Goal: Task Accomplishment & Management: Manage account settings

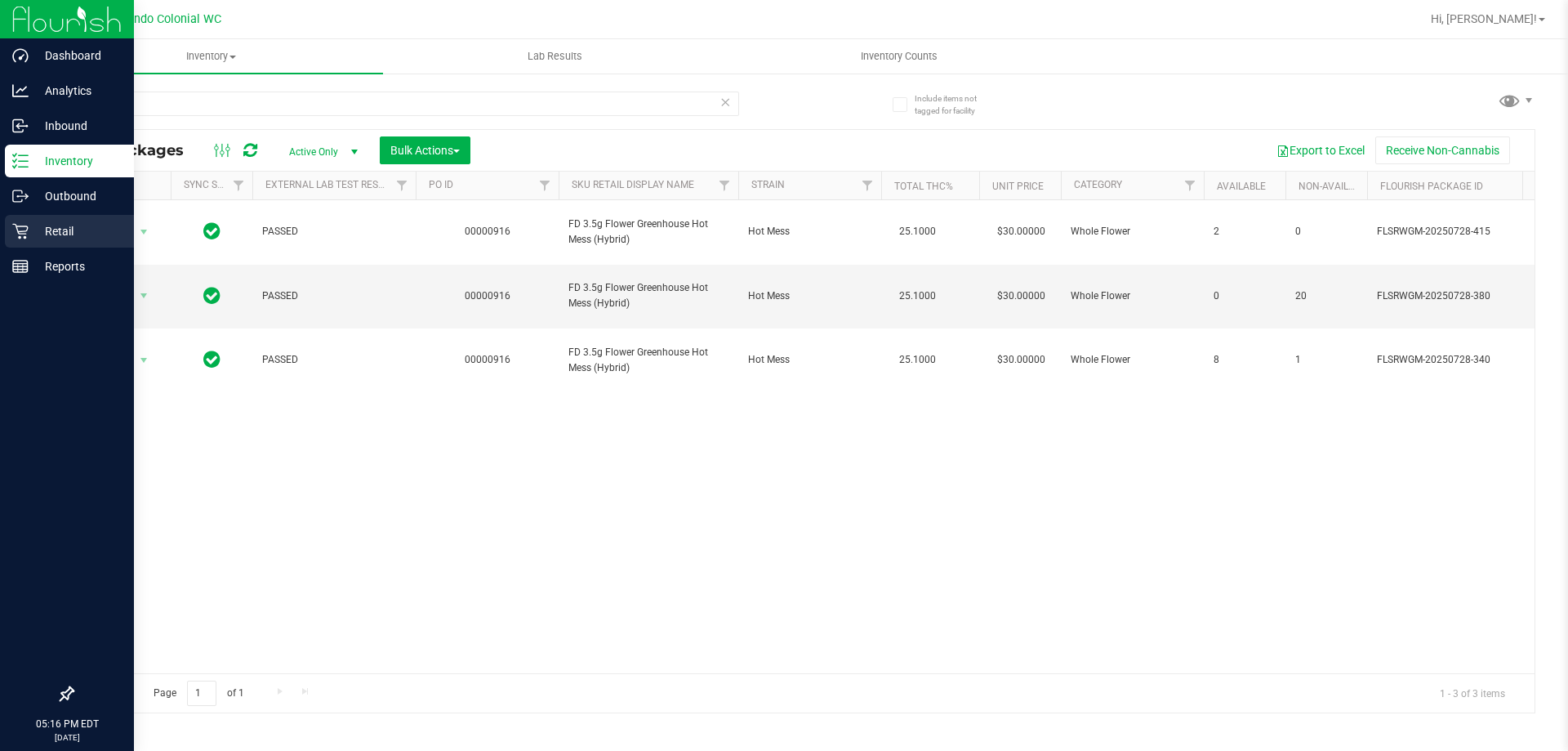
click at [10, 243] on div "Retail" at bounding box center [69, 231] width 129 height 33
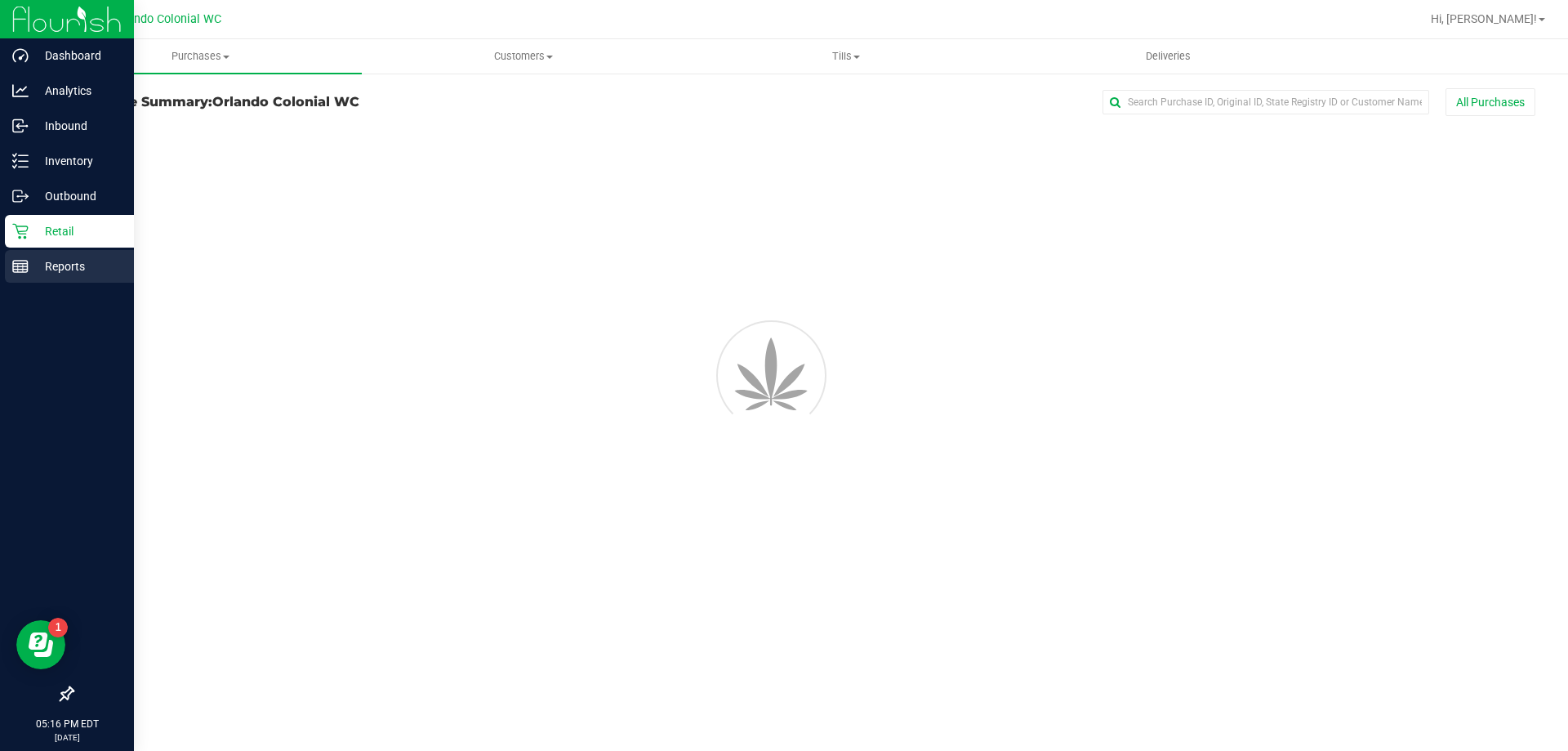
click at [34, 261] on p "Reports" at bounding box center [77, 266] width 98 height 19
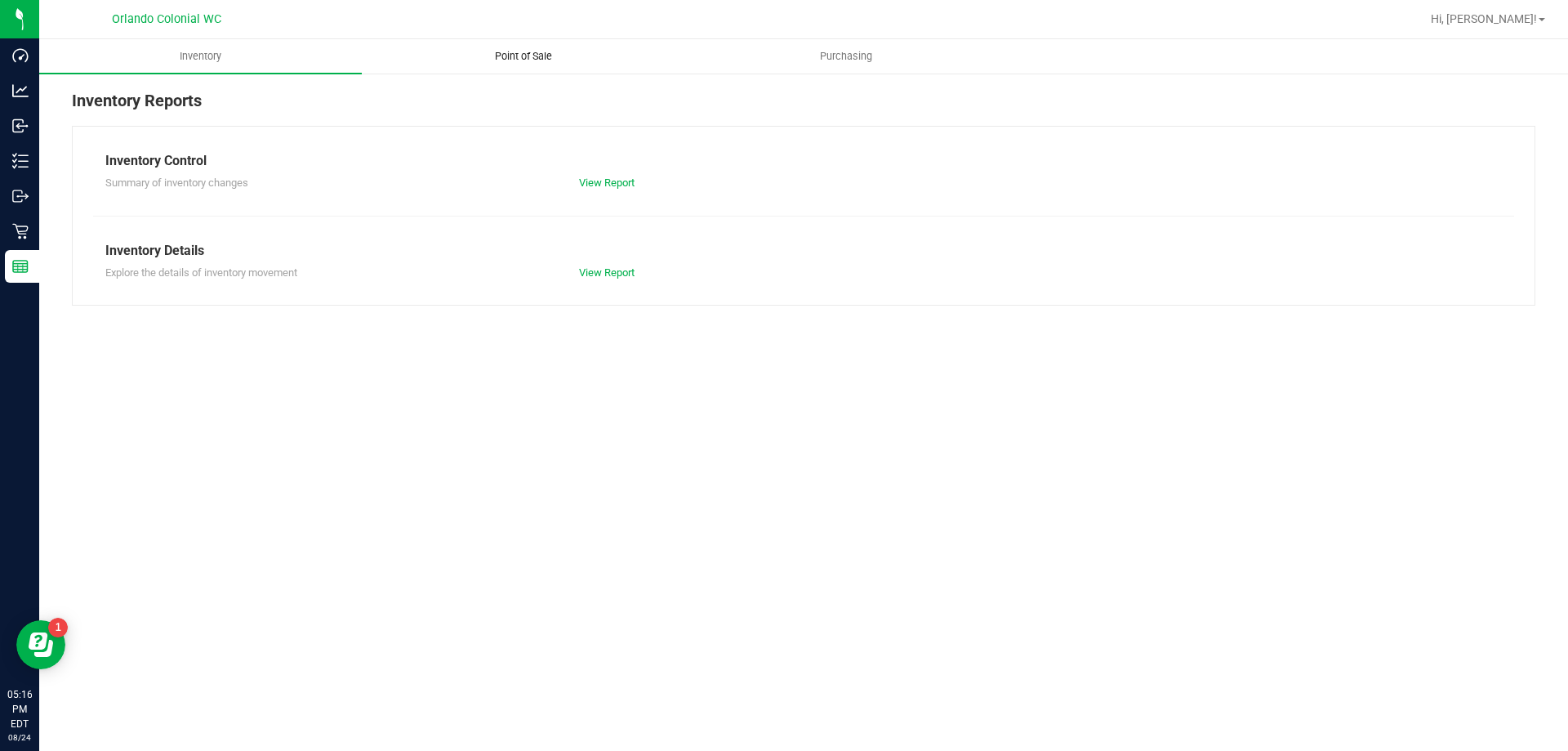
click at [527, 55] on span "Point of Sale" at bounding box center [523, 56] width 102 height 15
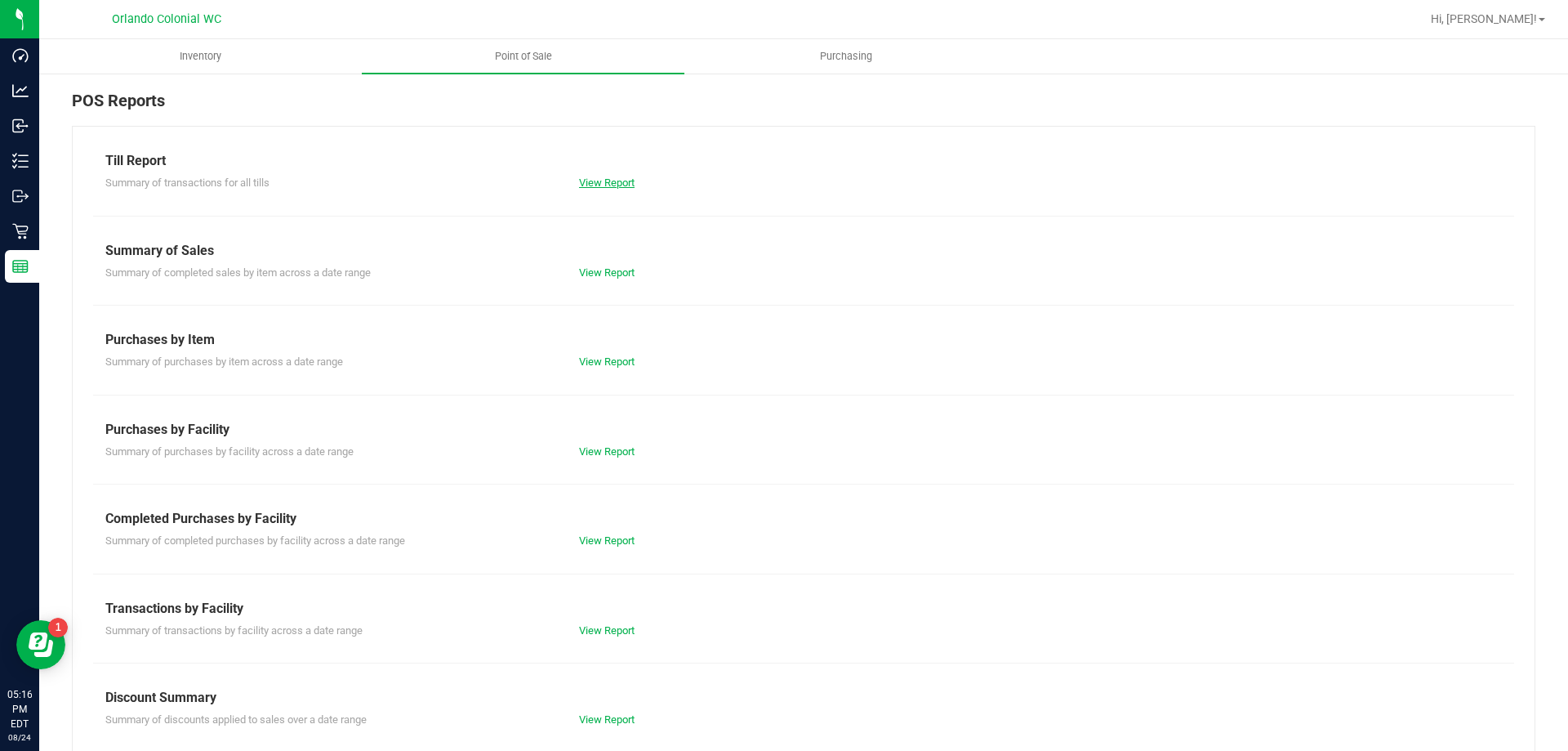
click at [625, 184] on link "View Report" at bounding box center [606, 182] width 55 height 13
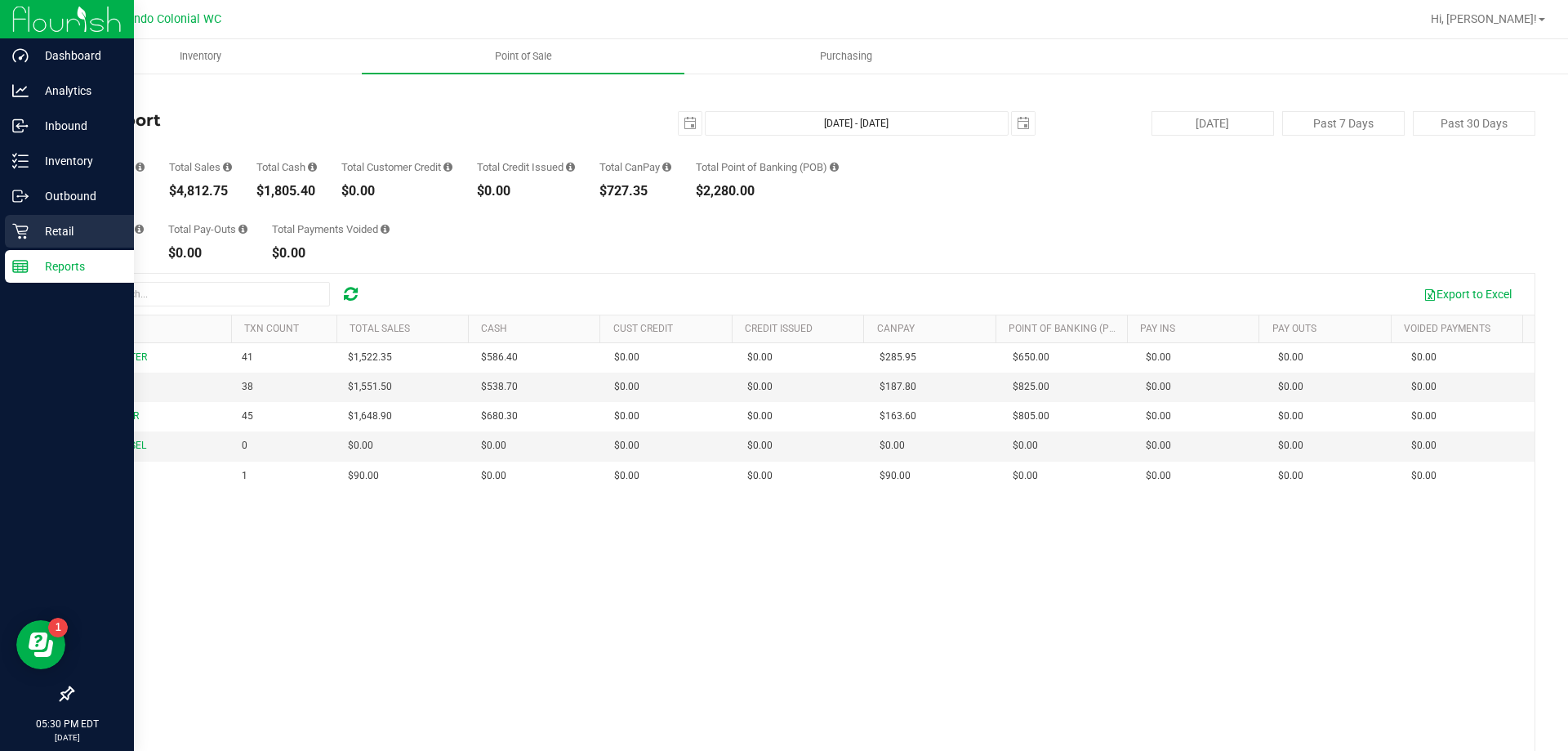
click at [44, 233] on p "Retail" at bounding box center [77, 231] width 98 height 19
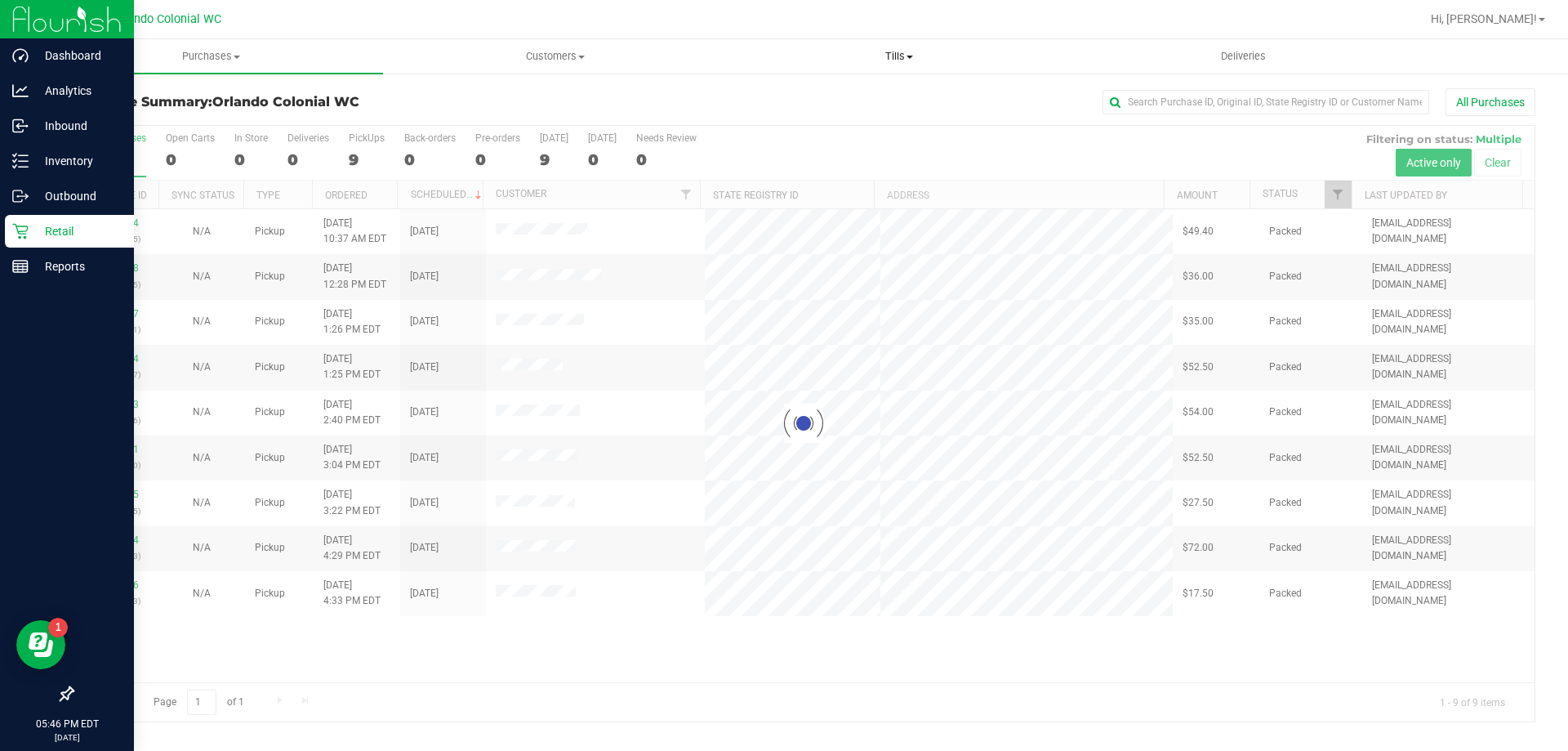
click at [903, 71] on uib-tab-heading "Tills Manage tills Reconcile e-payments" at bounding box center [899, 56] width 342 height 33
click at [885, 99] on li "Manage tills" at bounding box center [898, 99] width 343 height 19
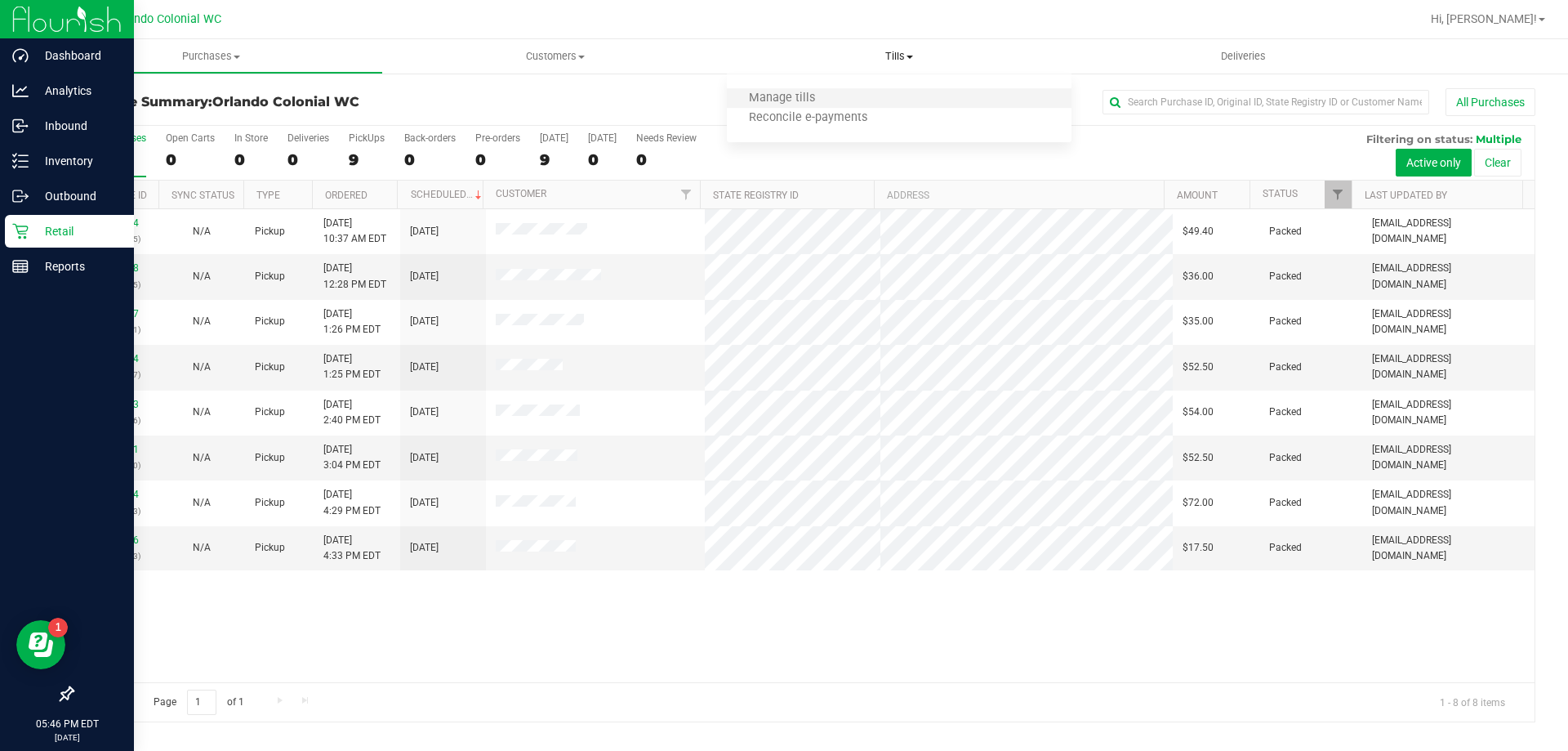
click at [883, 99] on li "Manage tills" at bounding box center [898, 99] width 343 height 19
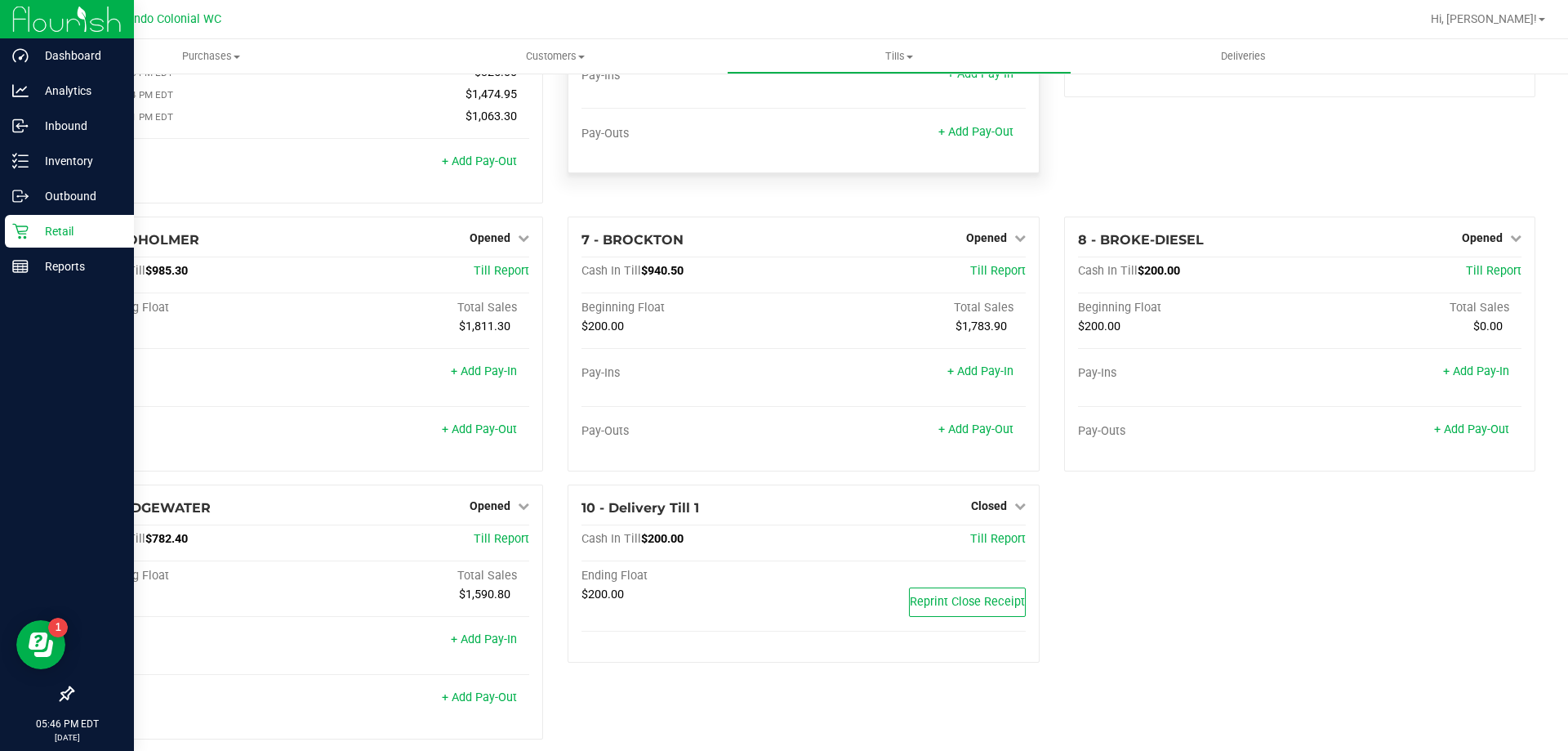
scroll to position [192, 0]
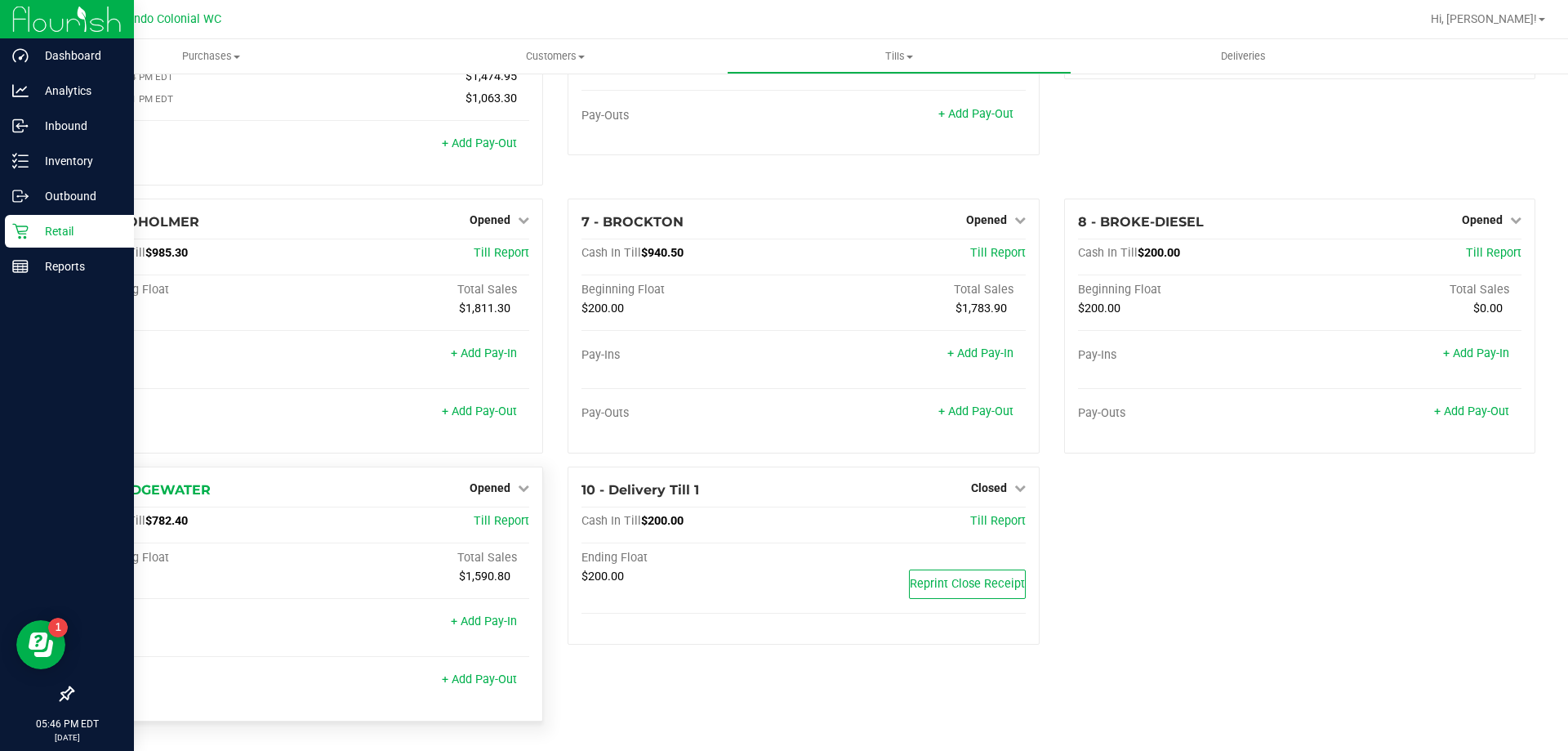
drag, startPoint x: 488, startPoint y: 492, endPoint x: 488, endPoint y: 500, distance: 8.0
click at [488, 492] on span "Opened" at bounding box center [490, 488] width 41 height 14
click at [492, 518] on link "Close Till" at bounding box center [492, 522] width 44 height 14
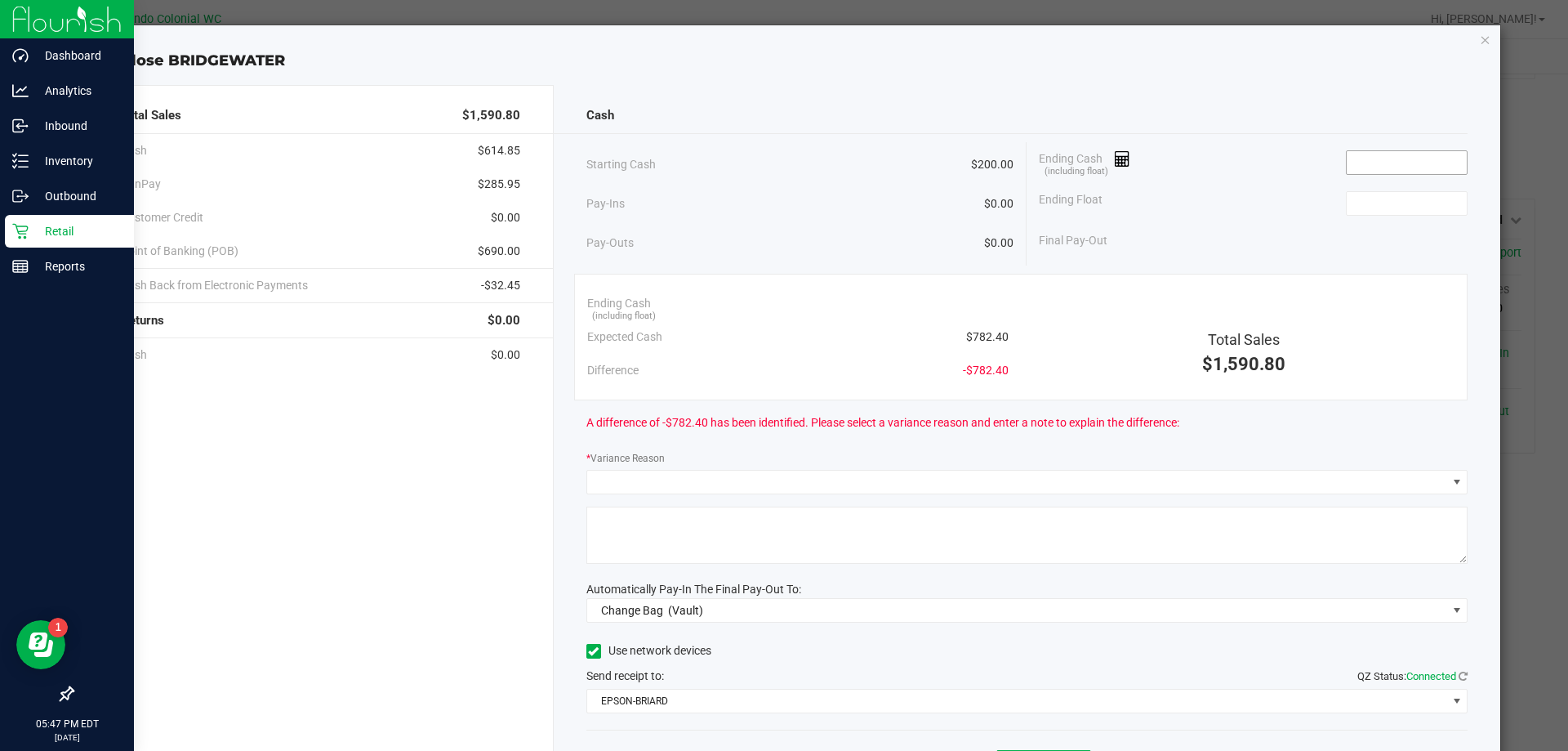
click at [1384, 160] on input at bounding box center [1406, 163] width 120 height 23
type input "$782.40"
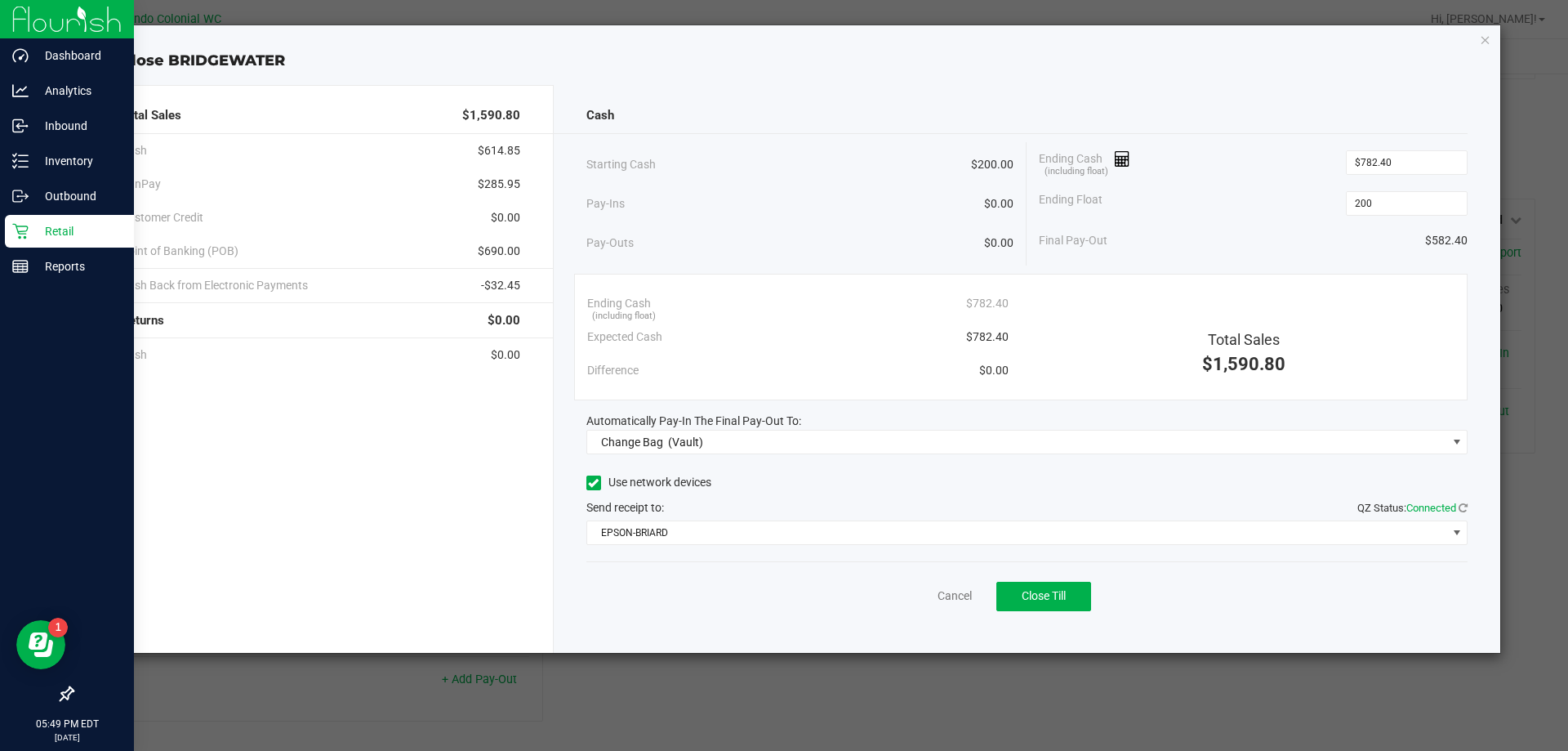
click at [1253, 151] on div "Ending Cash (including float) $782.40" at bounding box center [1253, 163] width 429 height 41
type input "$200.00"
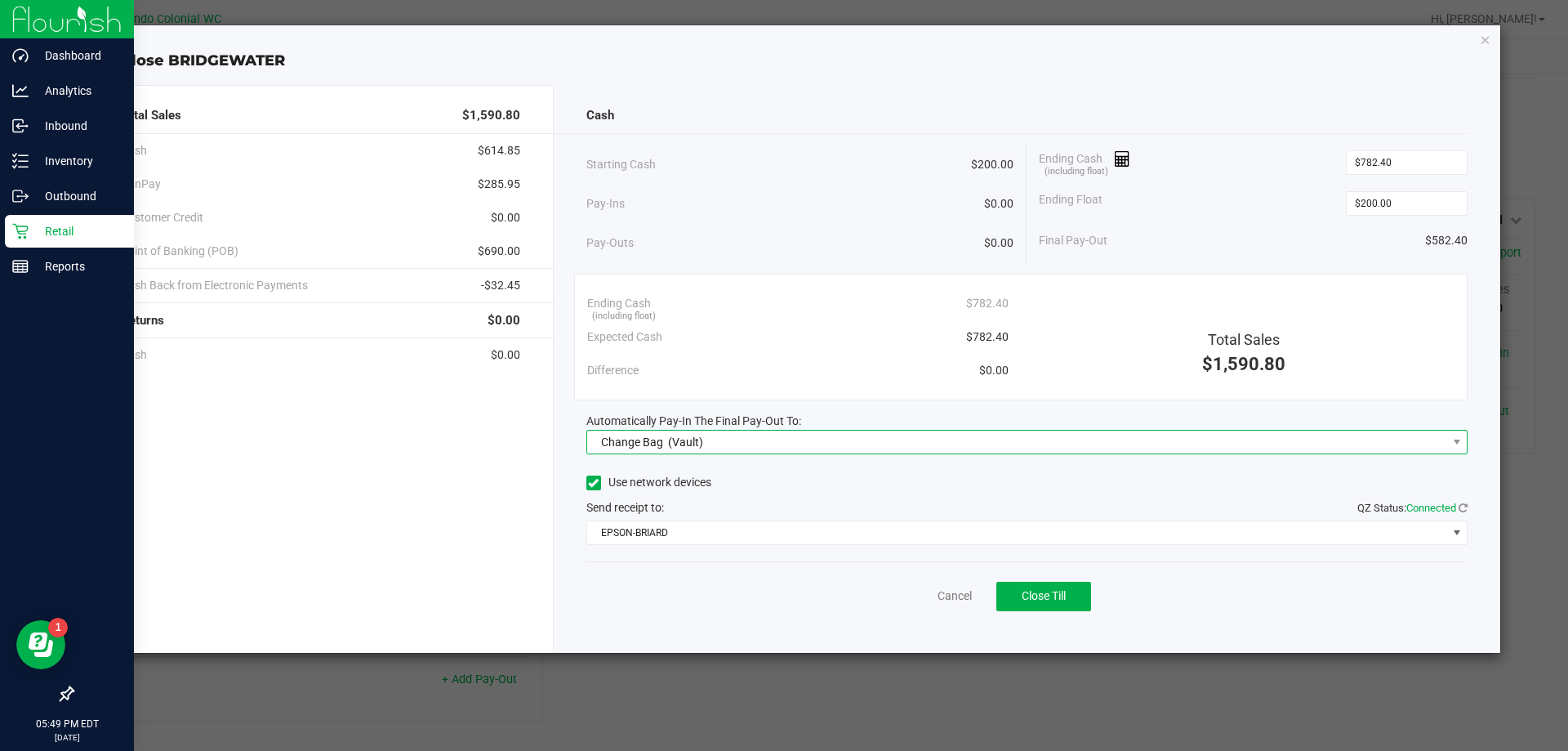
click at [800, 445] on span "Change Bag (Vault)" at bounding box center [1017, 442] width 860 height 23
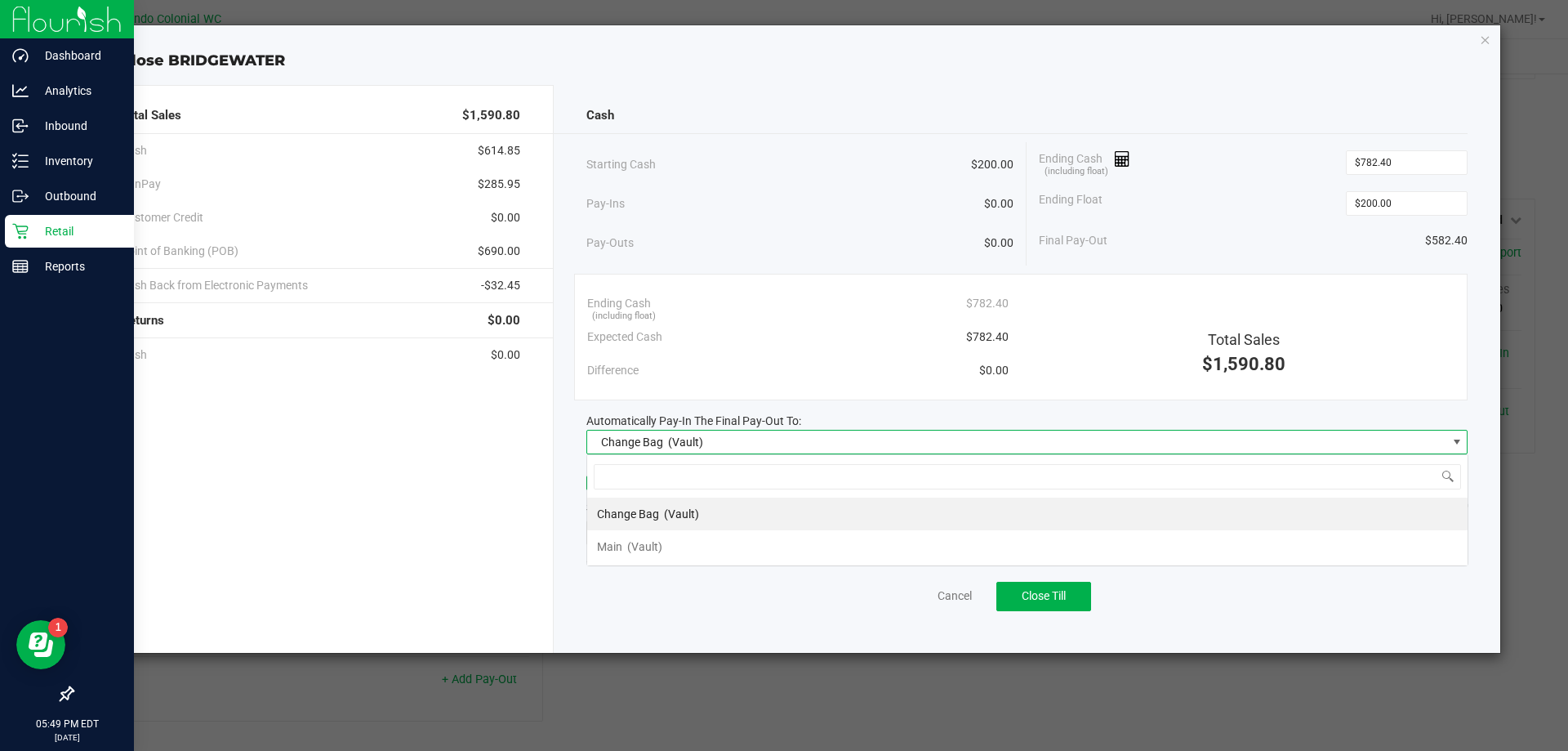
scroll to position [24, 881]
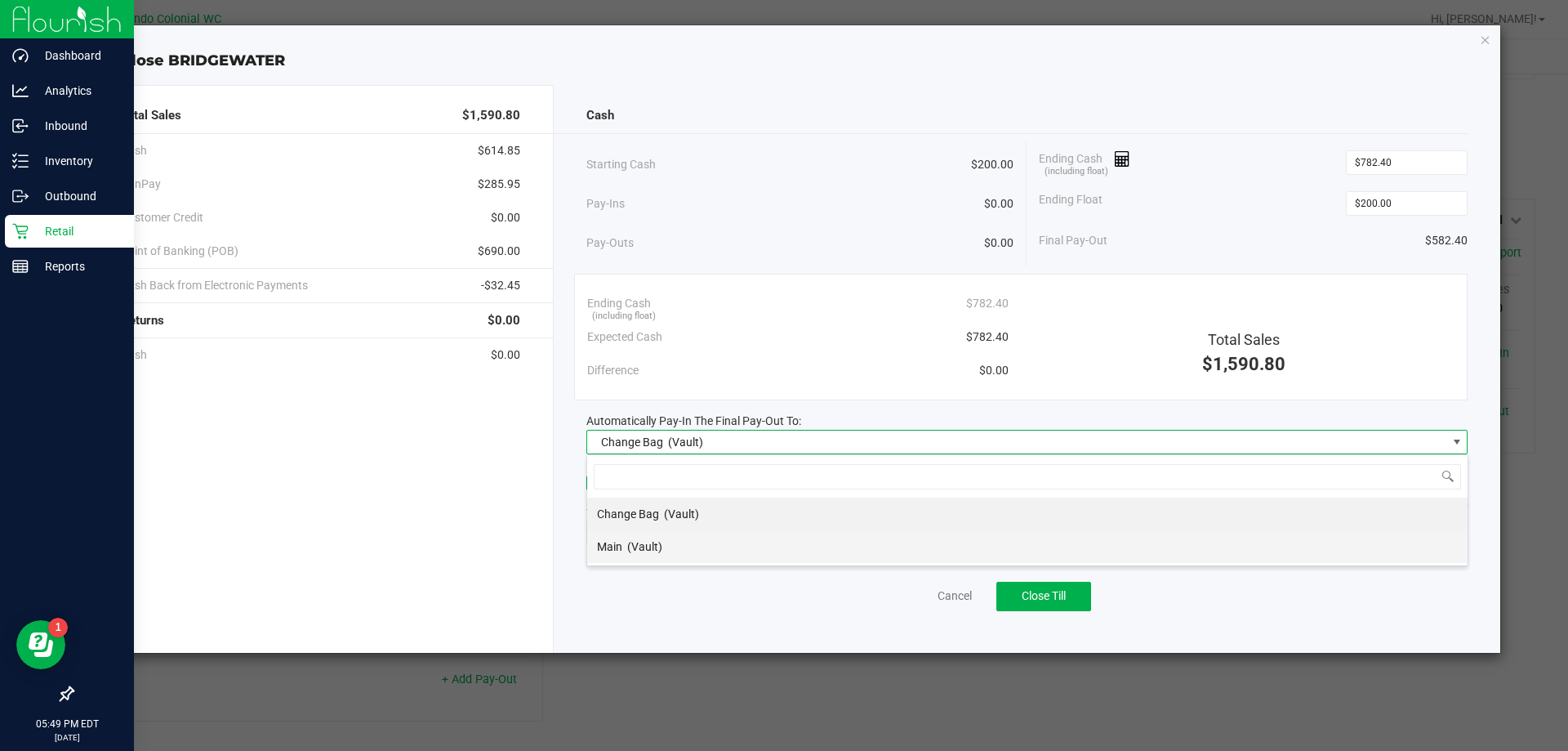
click at [693, 551] on li "Main (Vault)" at bounding box center [1027, 547] width 880 height 33
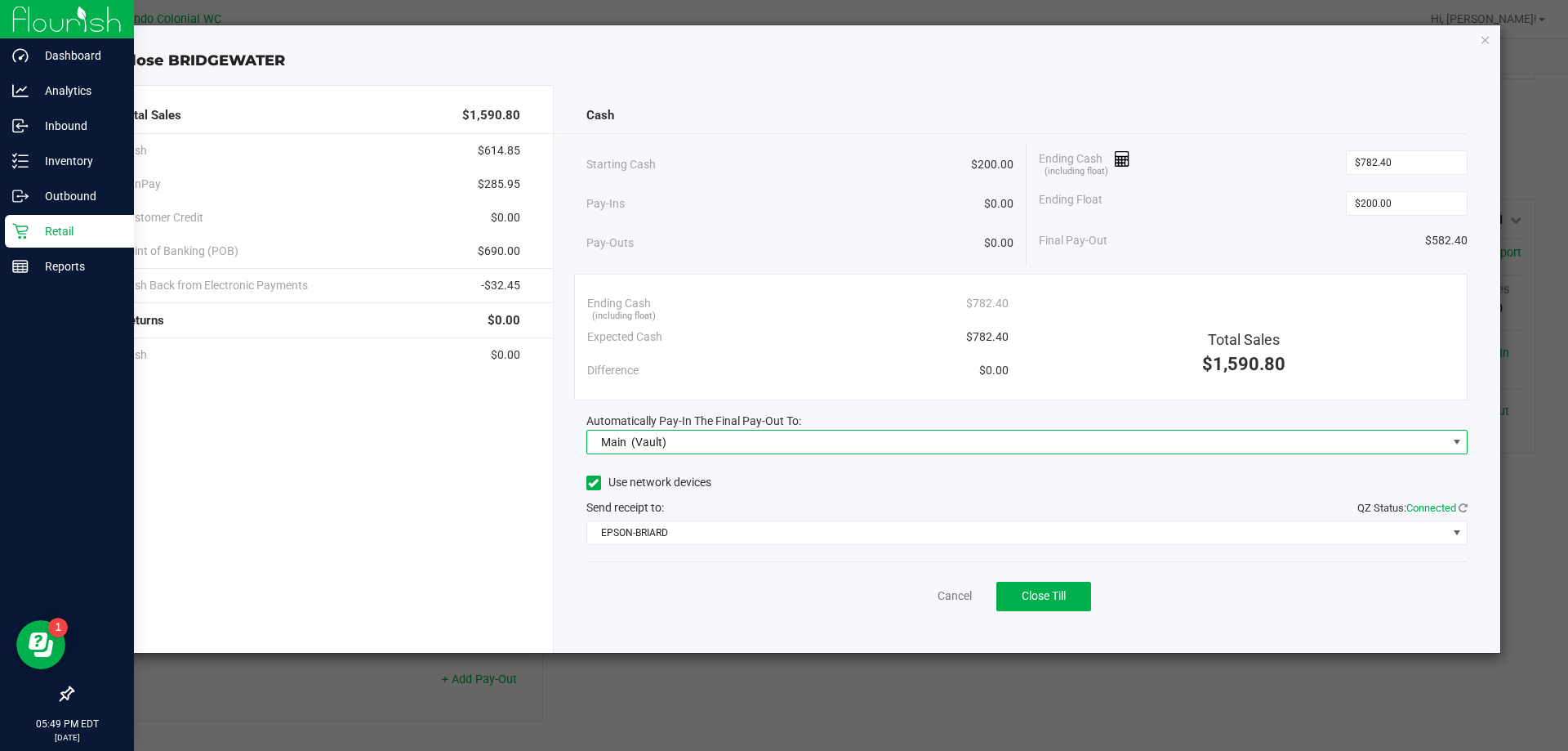
click at [679, 624] on div "Cash Starting Cash $200.00 Pay-Ins $0.00 Pay-Outs $0.00 Ending Cash (including …" at bounding box center [1026, 369] width 947 height 568
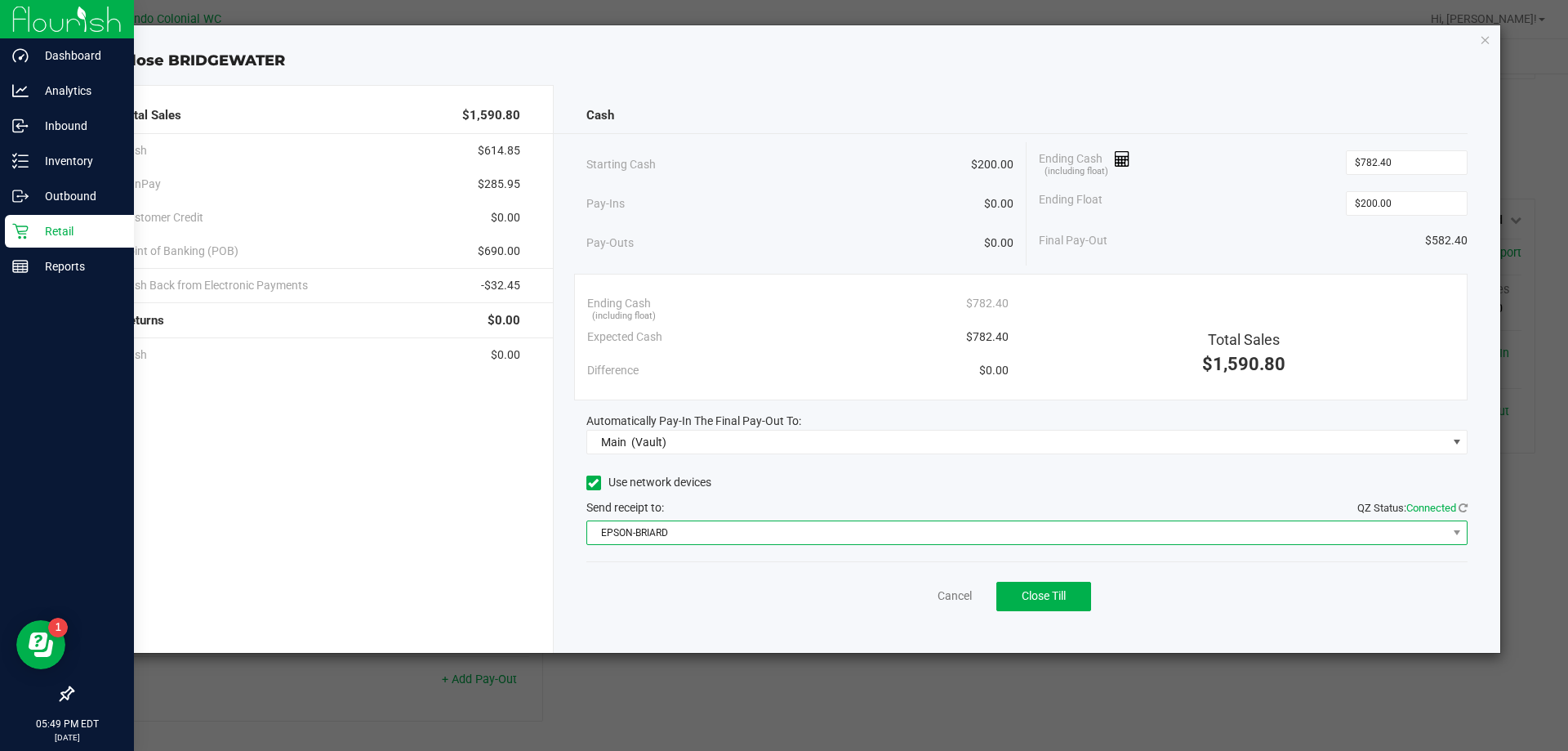
click at [737, 535] on span "EPSON-BRIARD" at bounding box center [1017, 533] width 860 height 23
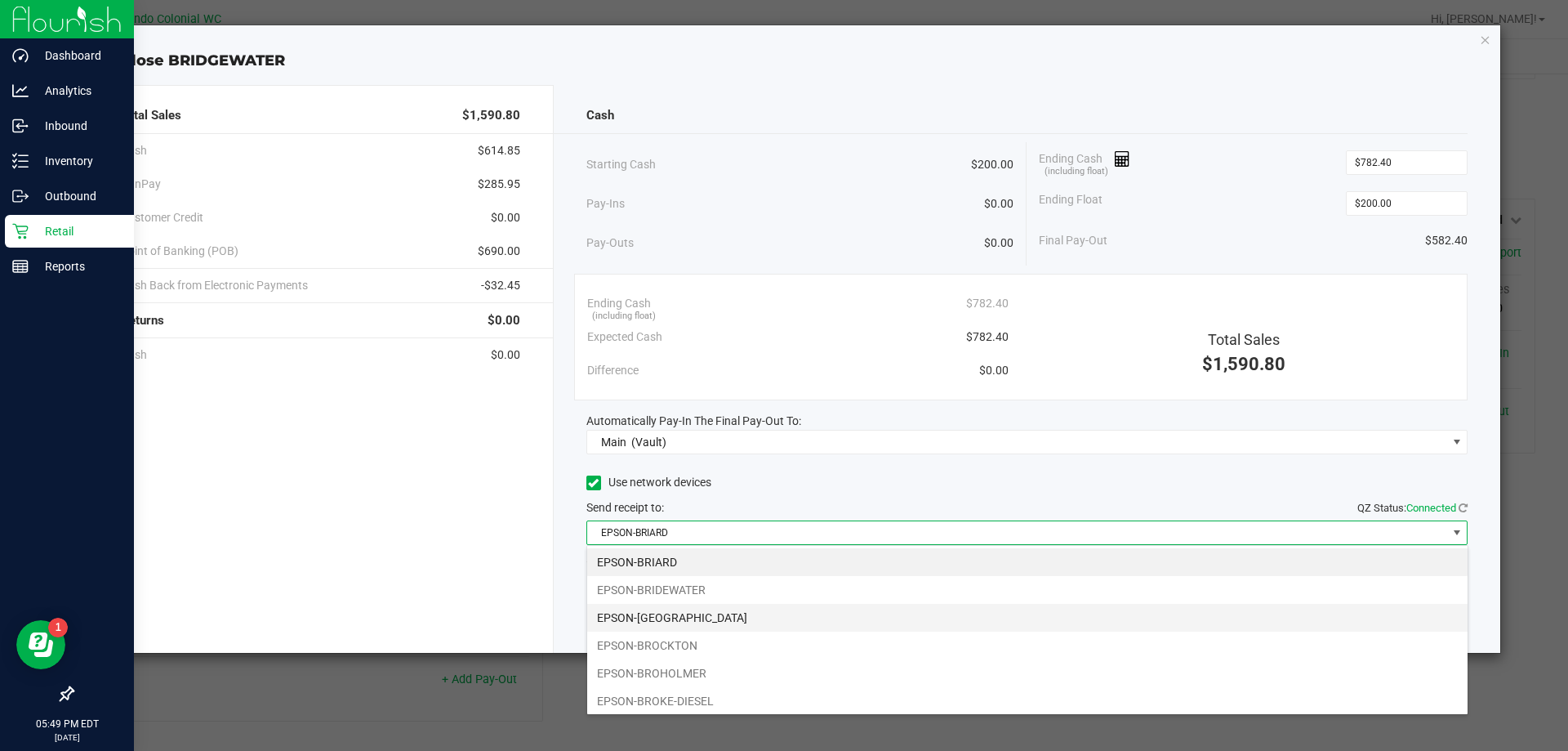
click at [695, 616] on li "EPSON-[GEOGRAPHIC_DATA]" at bounding box center [1027, 617] width 880 height 28
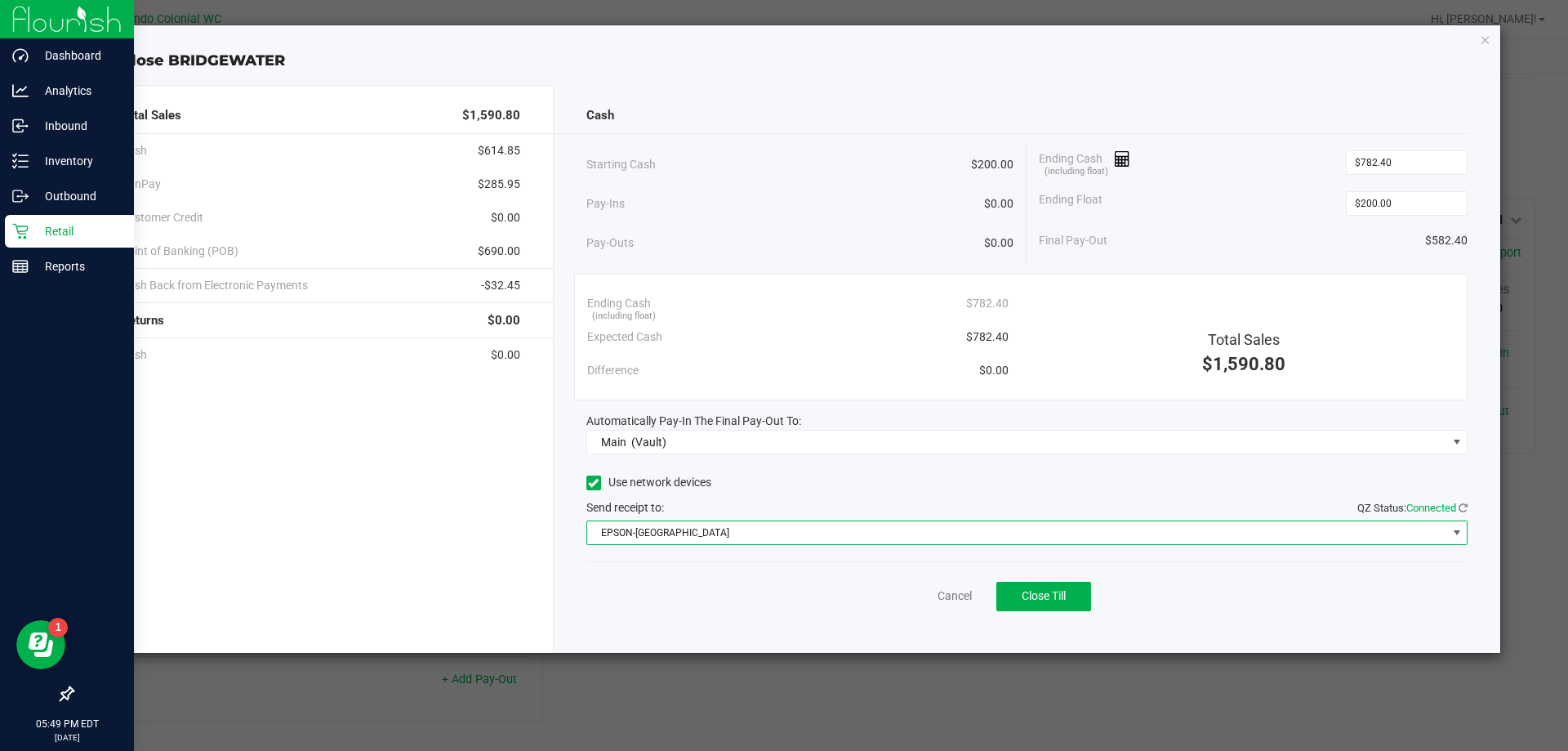
click at [621, 590] on div "Cancel Close Till" at bounding box center [1027, 592] width 882 height 63
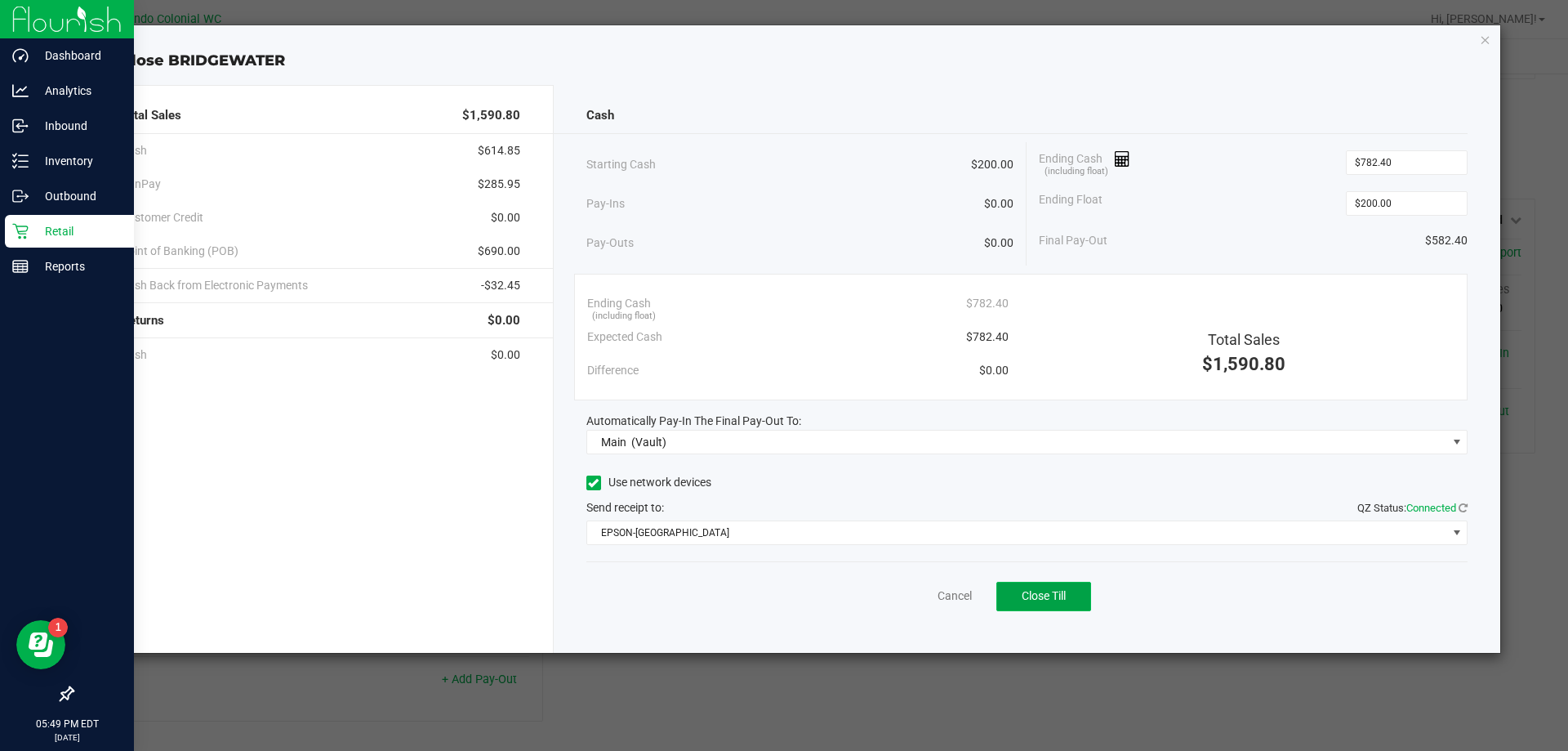
click at [1050, 600] on span "Close Till" at bounding box center [1044, 596] width 44 height 14
click at [925, 601] on link "Dismiss" at bounding box center [919, 596] width 40 height 17
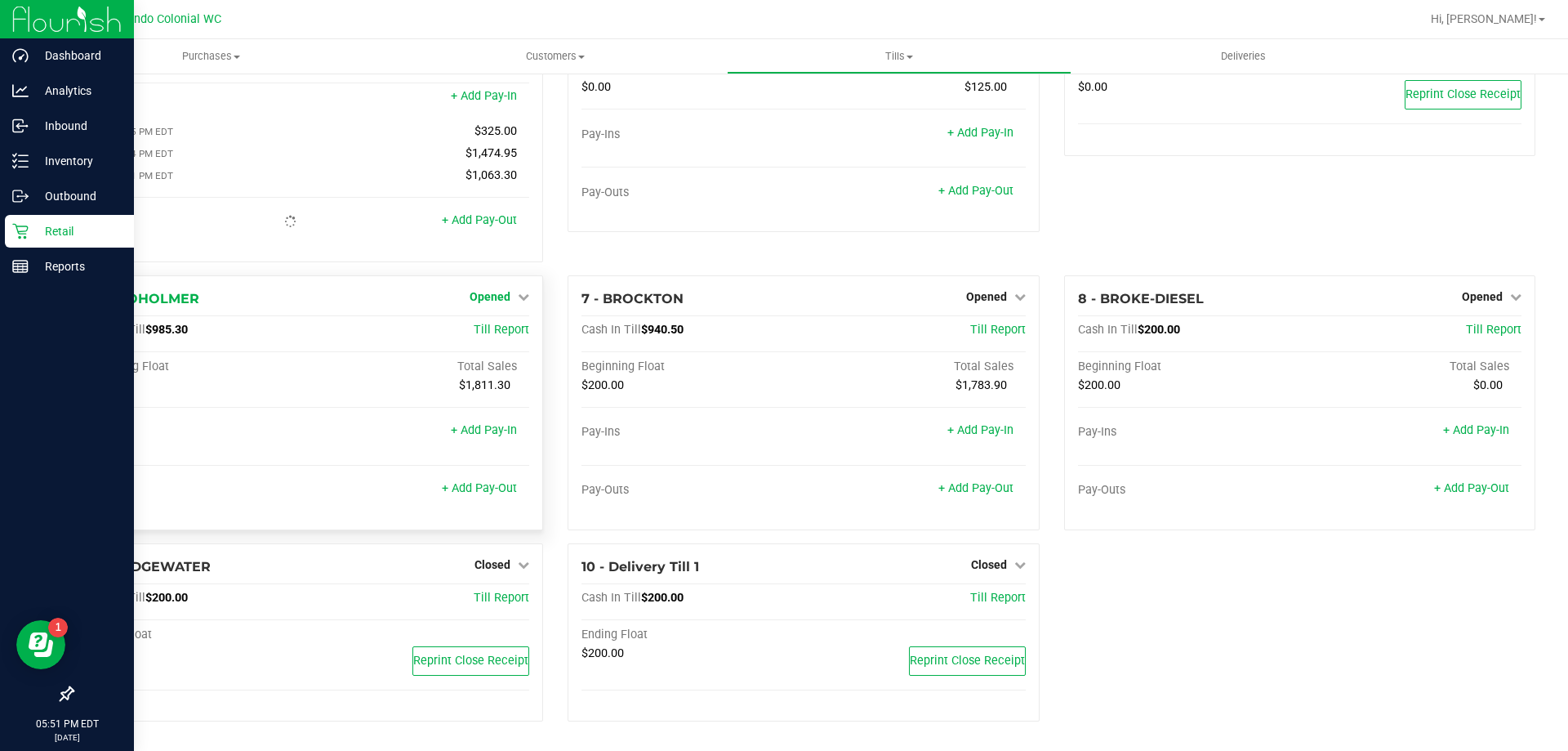
click at [498, 297] on span "Opened" at bounding box center [490, 297] width 41 height 14
click at [507, 336] on link "Close Till" at bounding box center [492, 330] width 44 height 14
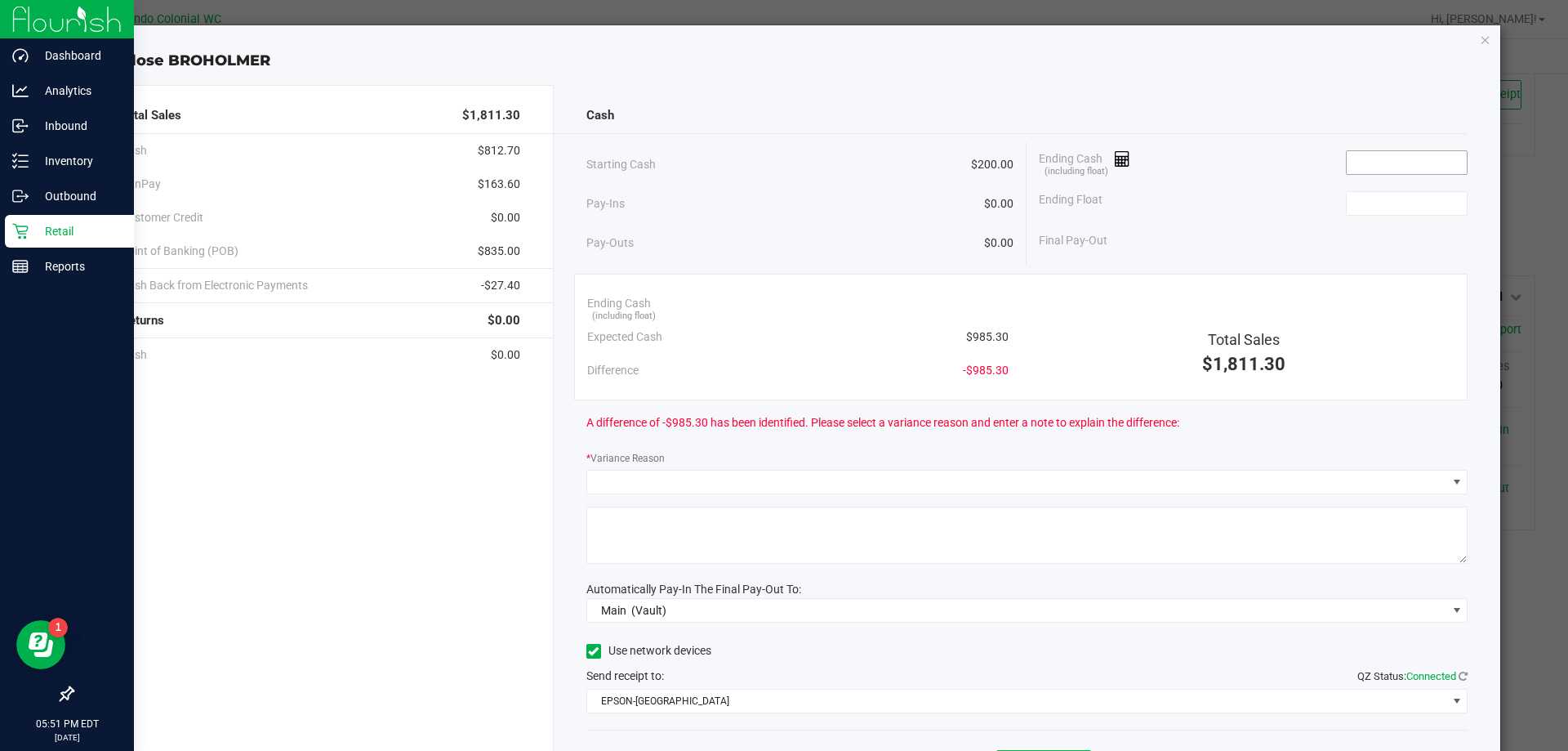
click at [1380, 160] on input at bounding box center [1406, 163] width 120 height 23
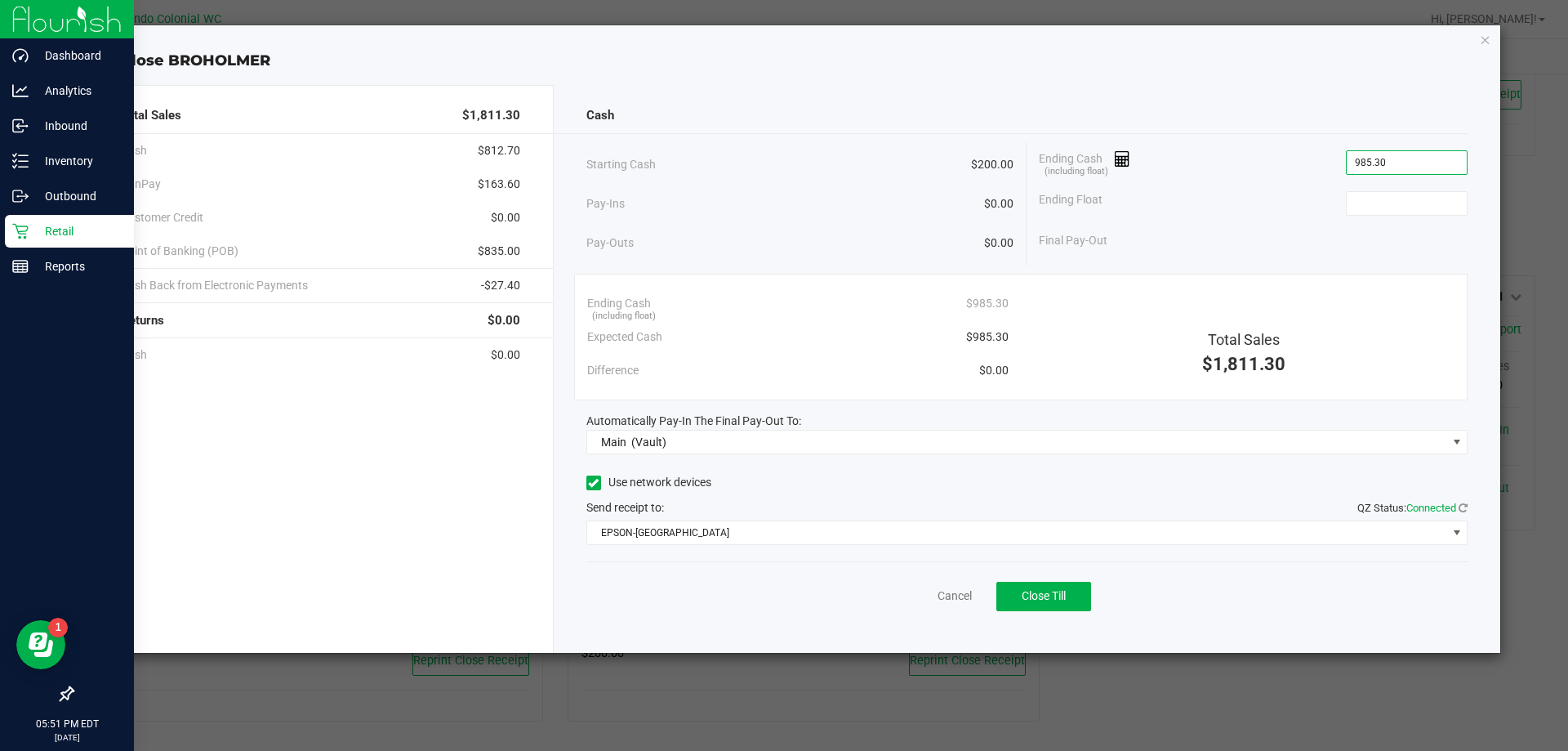
type input "$985.30"
click at [1242, 165] on div "Ending Cash (including float) $985.30" at bounding box center [1253, 163] width 429 height 41
type input "$200.00"
click at [1248, 181] on div "Ending Cash (including float) $985.30" at bounding box center [1253, 163] width 429 height 41
click at [1050, 606] on button "Close Till" at bounding box center [1044, 596] width 95 height 29
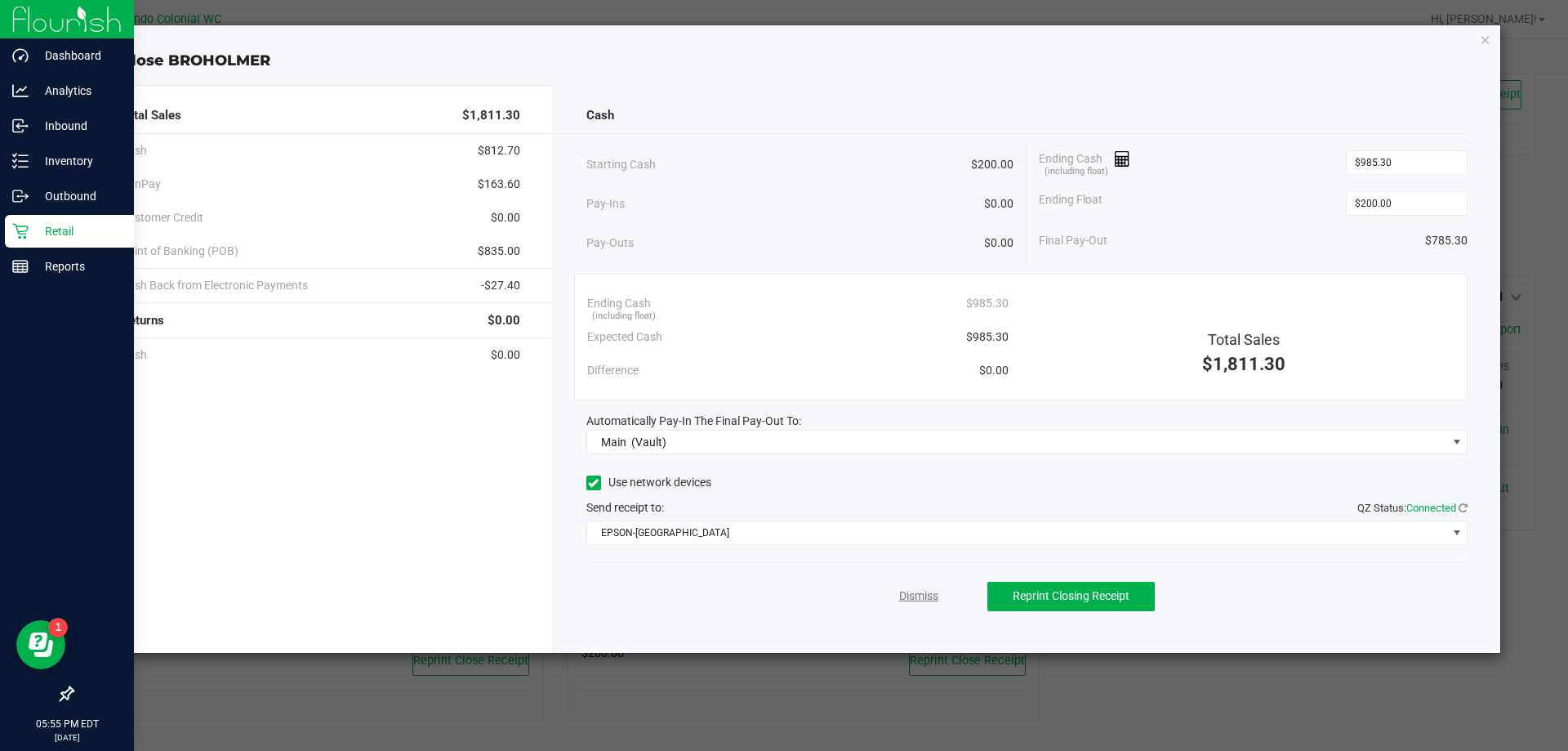
click at [910, 597] on link "Dismiss" at bounding box center [919, 596] width 40 height 17
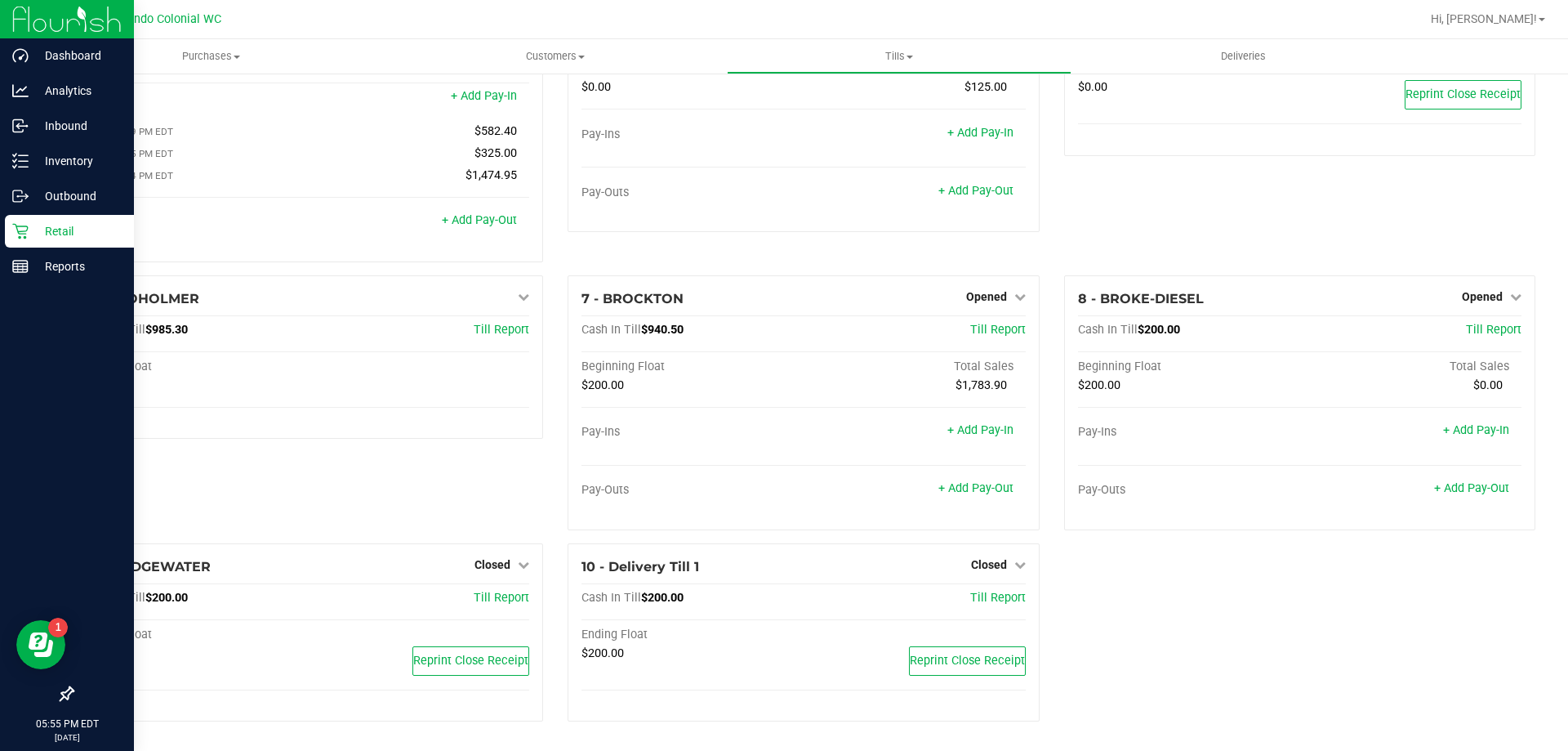
scroll to position [0, 0]
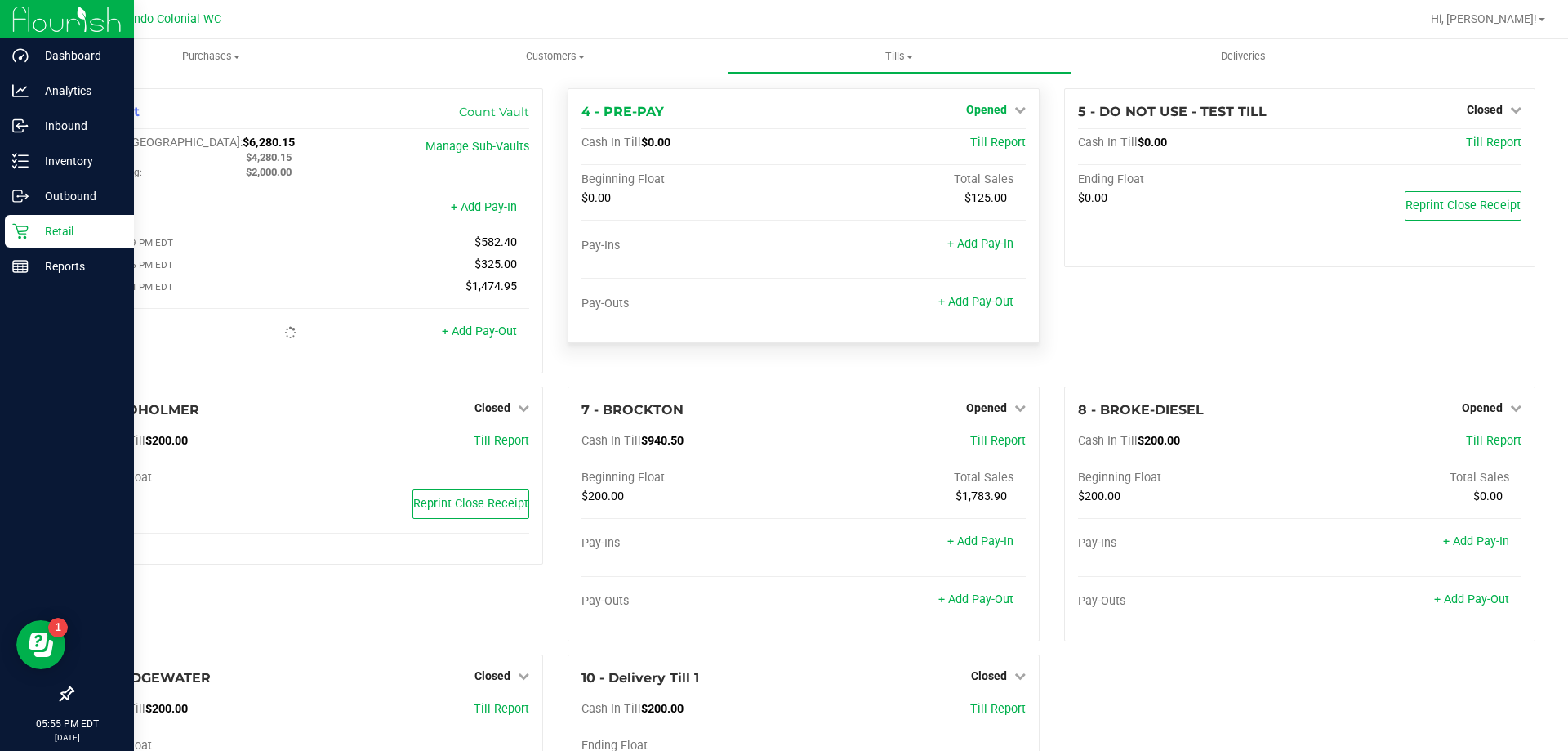
click at [990, 109] on span "Opened" at bounding box center [987, 109] width 41 height 14
click at [991, 139] on link "Close Till" at bounding box center [989, 144] width 44 height 14
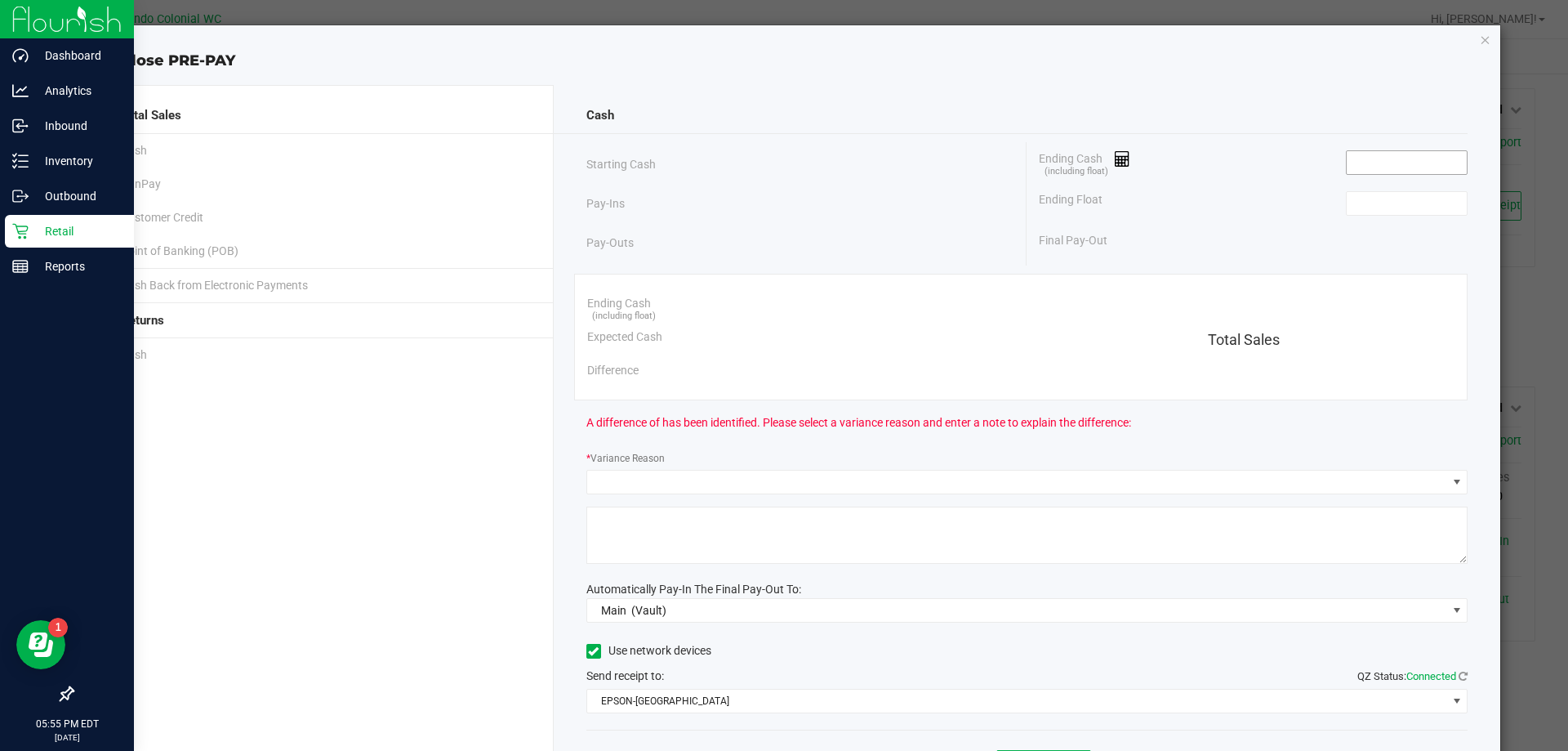
click at [1395, 170] on input at bounding box center [1406, 163] width 120 height 23
type input "."
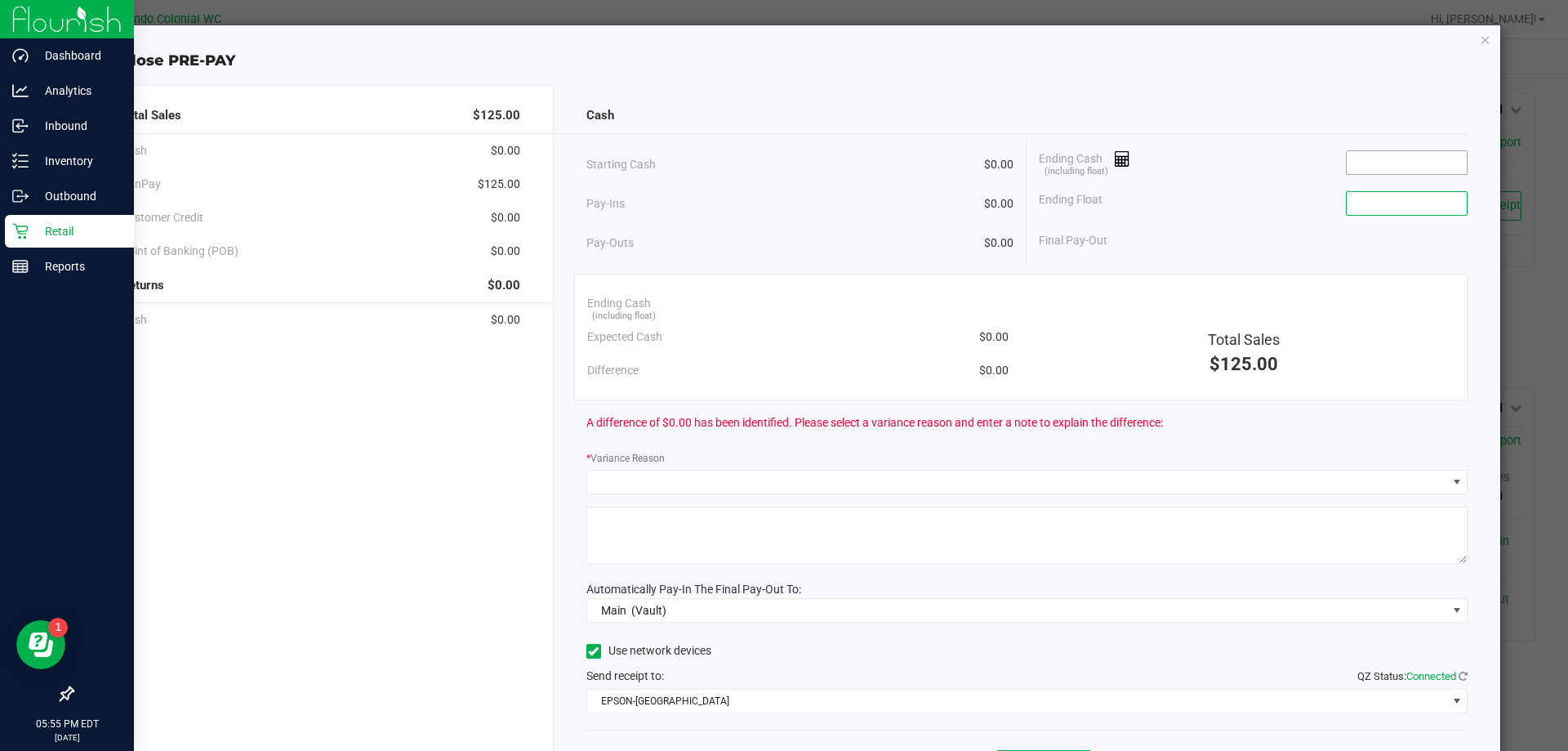
click at [1358, 164] on input at bounding box center [1406, 163] width 120 height 23
type input "$0.00"
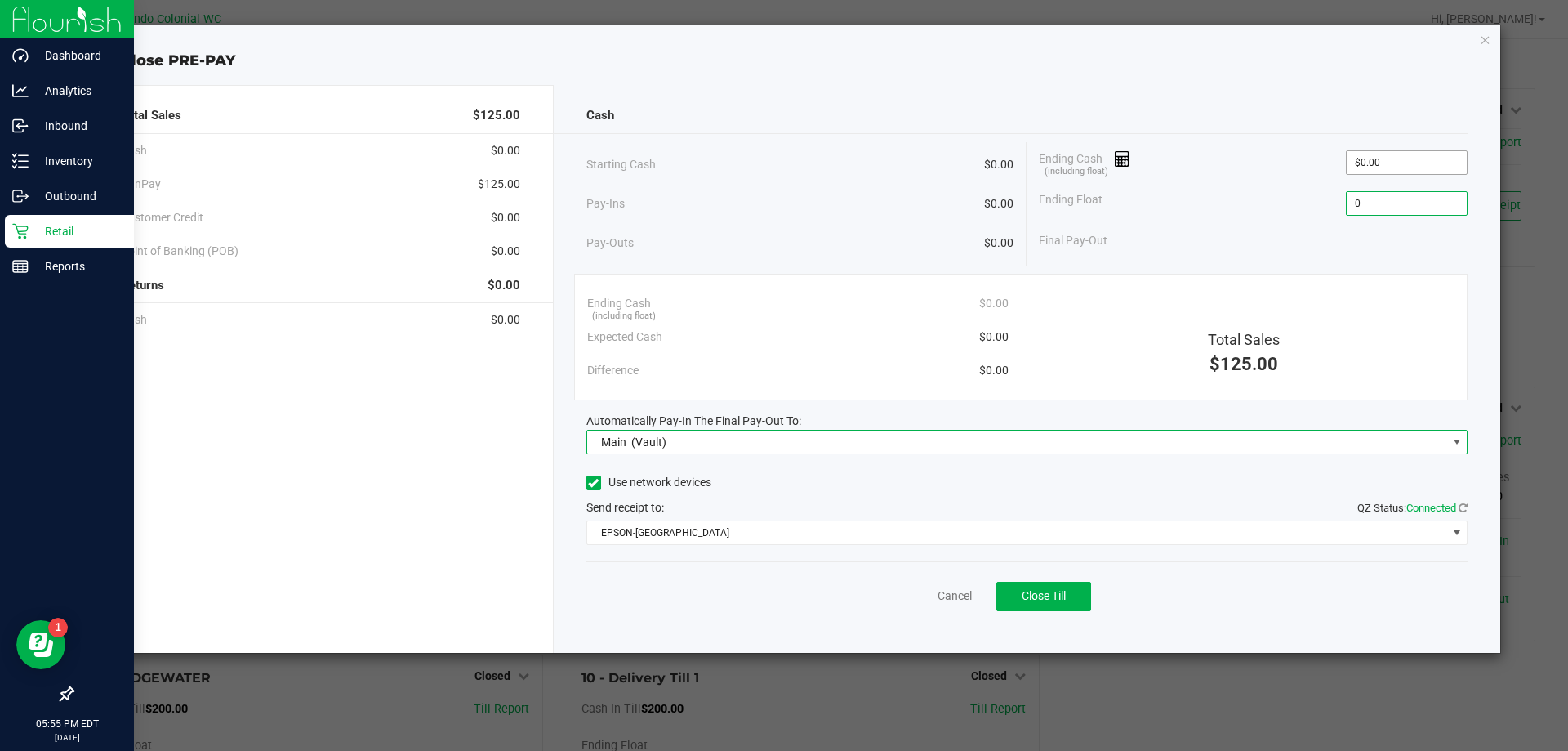
type input "$0.00"
click at [1063, 596] on span "Close Till" at bounding box center [1044, 596] width 44 height 14
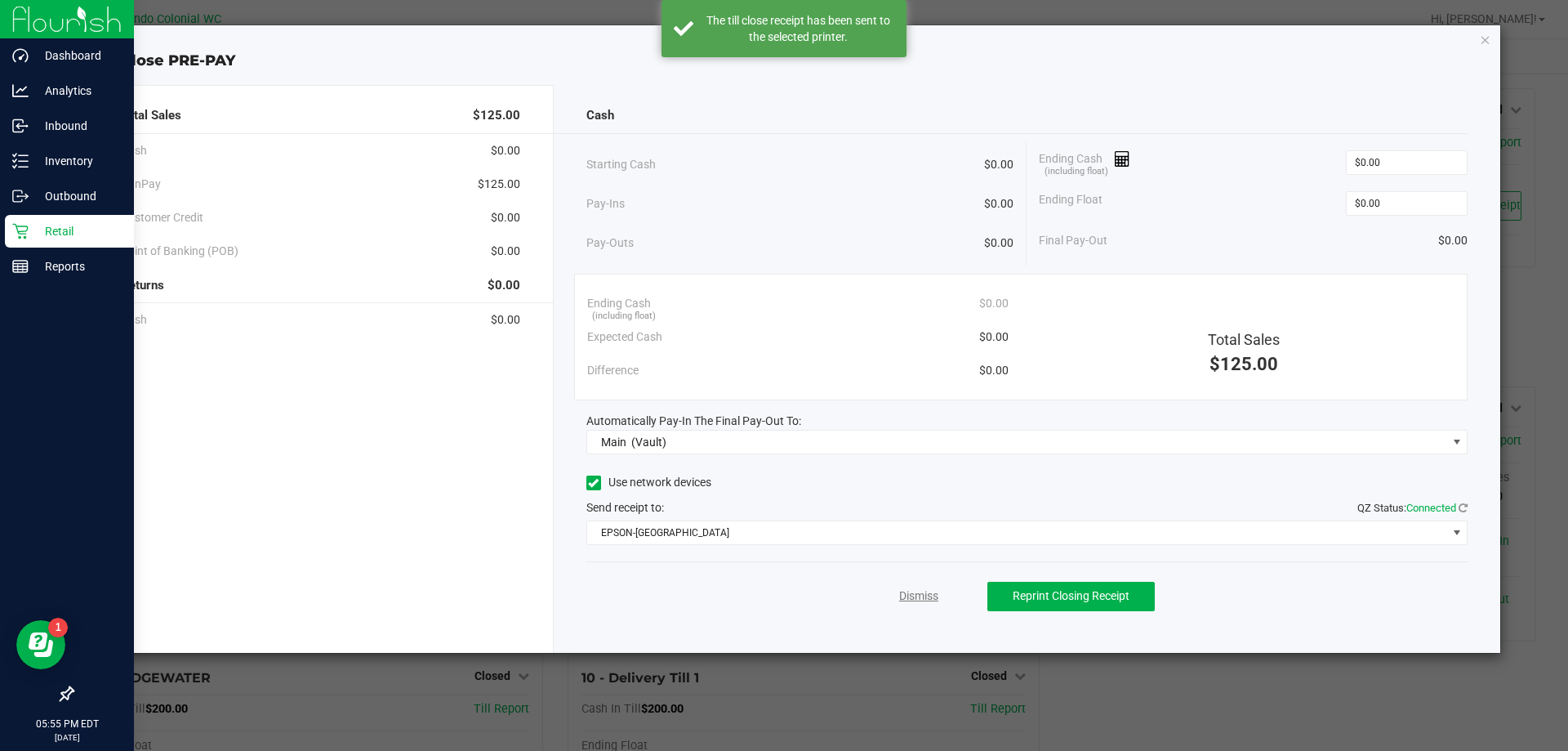
click at [904, 590] on link "Dismiss" at bounding box center [919, 596] width 40 height 17
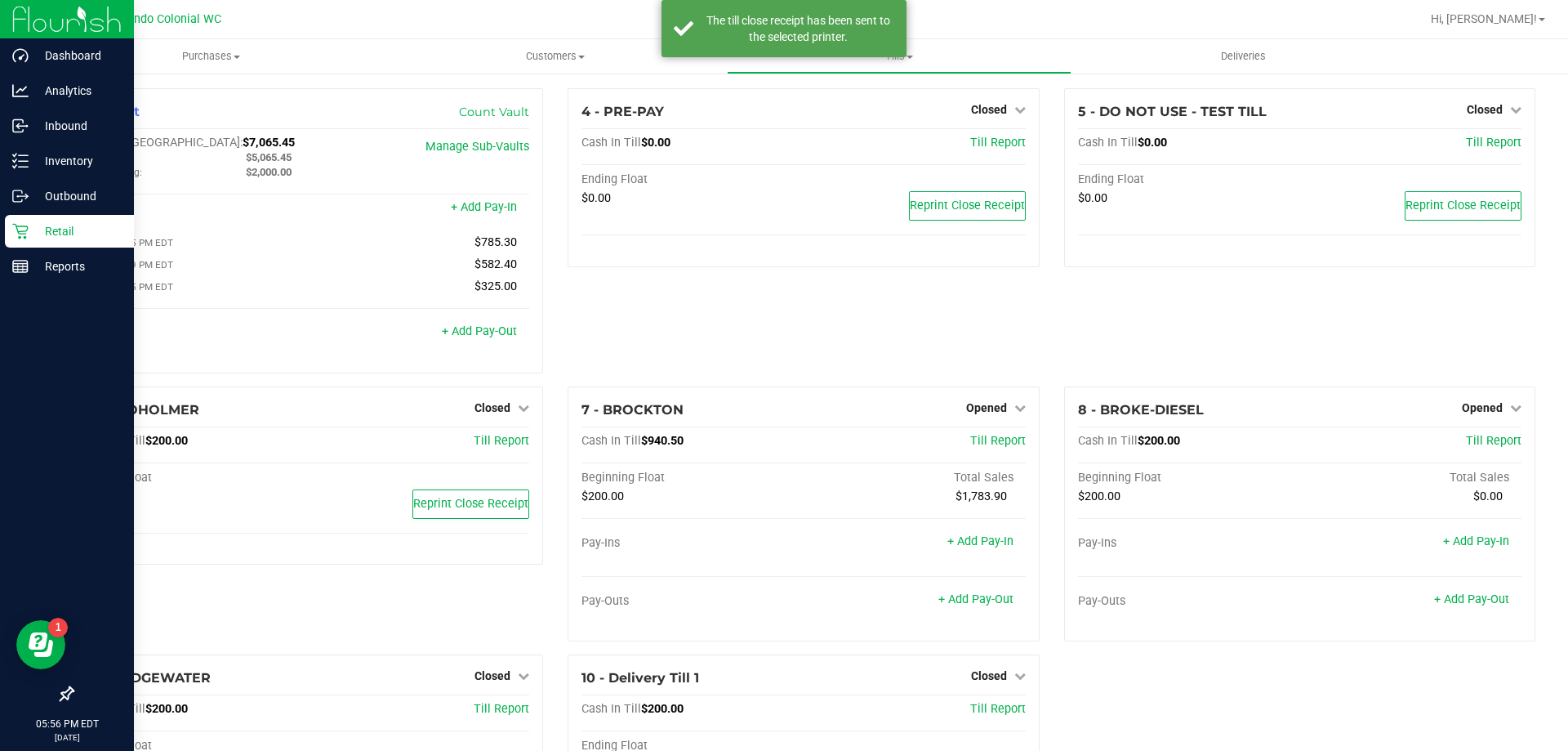
scroll to position [115, 0]
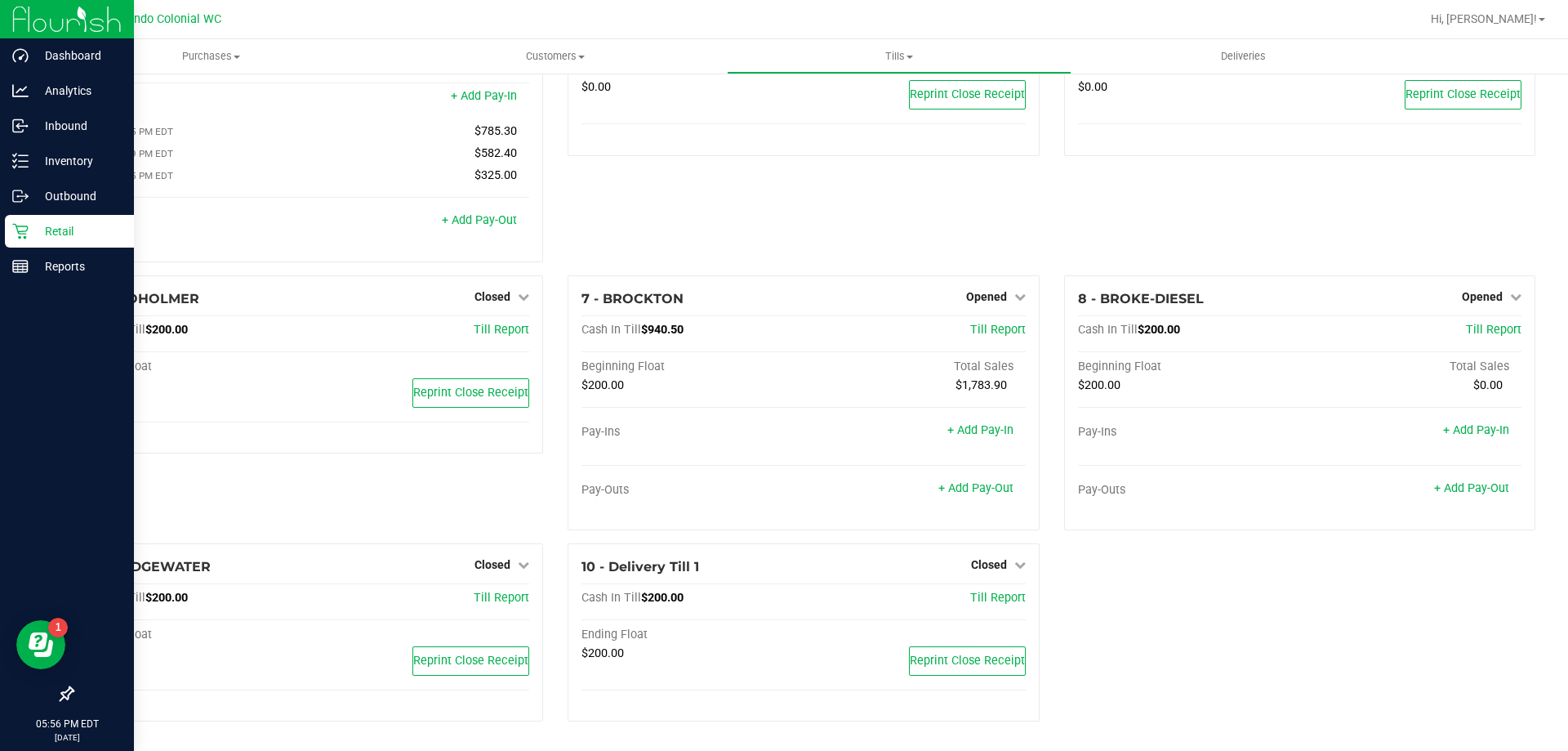
click at [994, 295] on span "Opened" at bounding box center [987, 297] width 41 height 14
click at [992, 334] on link "Close Till" at bounding box center [989, 330] width 44 height 14
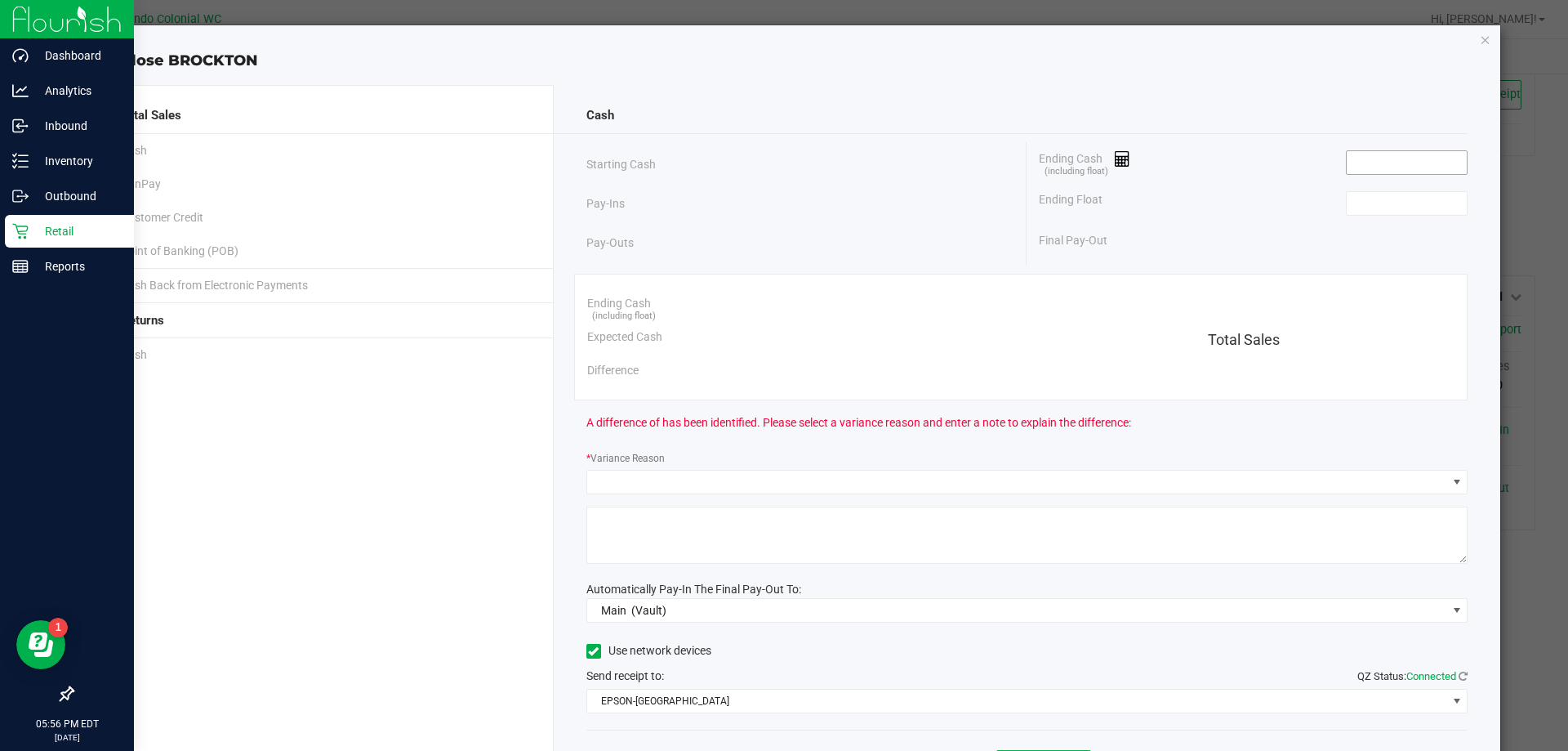
click at [1373, 162] on input at bounding box center [1406, 163] width 120 height 23
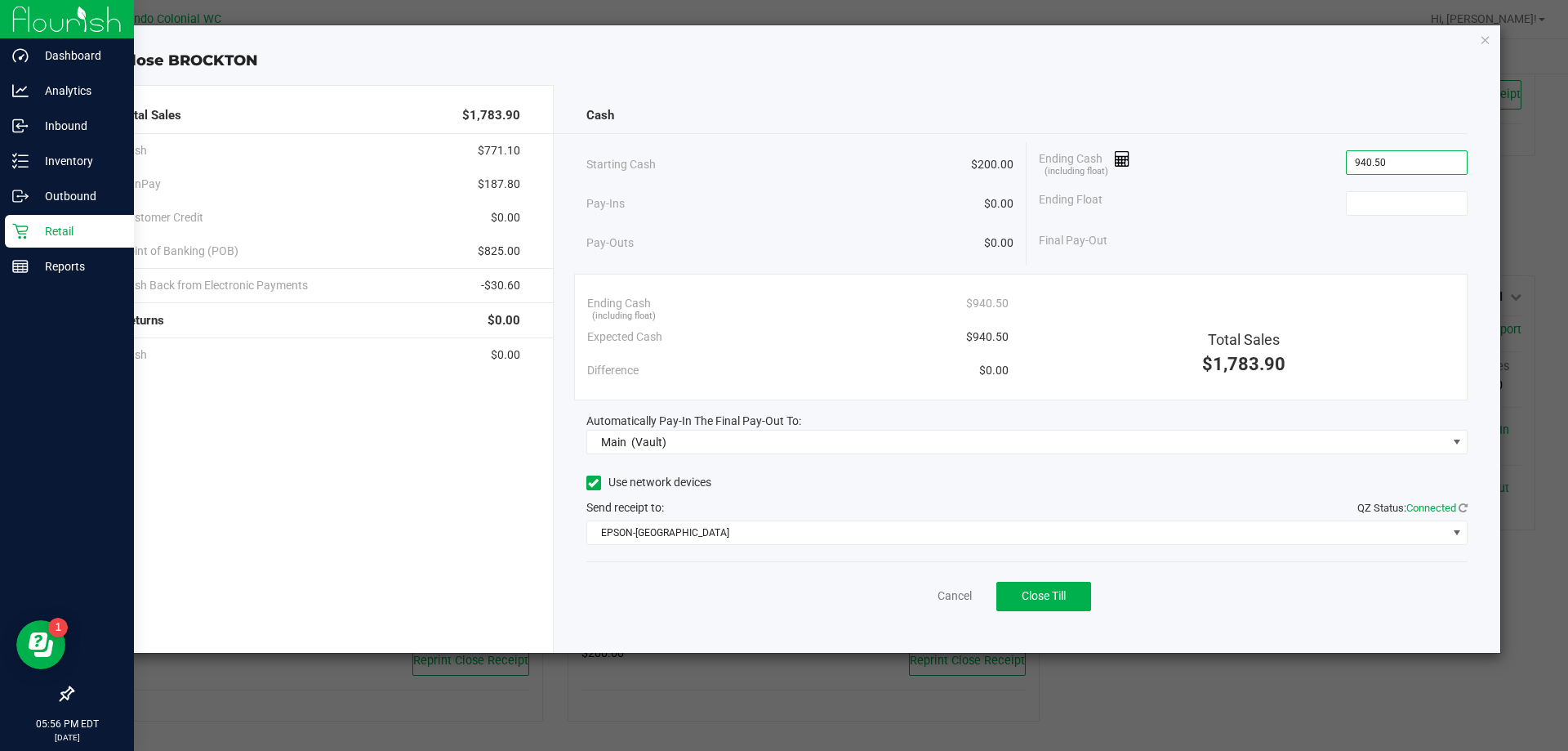
type input "$940.50"
click at [1246, 223] on div "Ending Float 200" at bounding box center [1253, 203] width 429 height 41
type input "$200.00"
click at [1073, 582] on button "Close Till" at bounding box center [1044, 596] width 95 height 29
click at [913, 589] on link "Dismiss" at bounding box center [919, 596] width 40 height 17
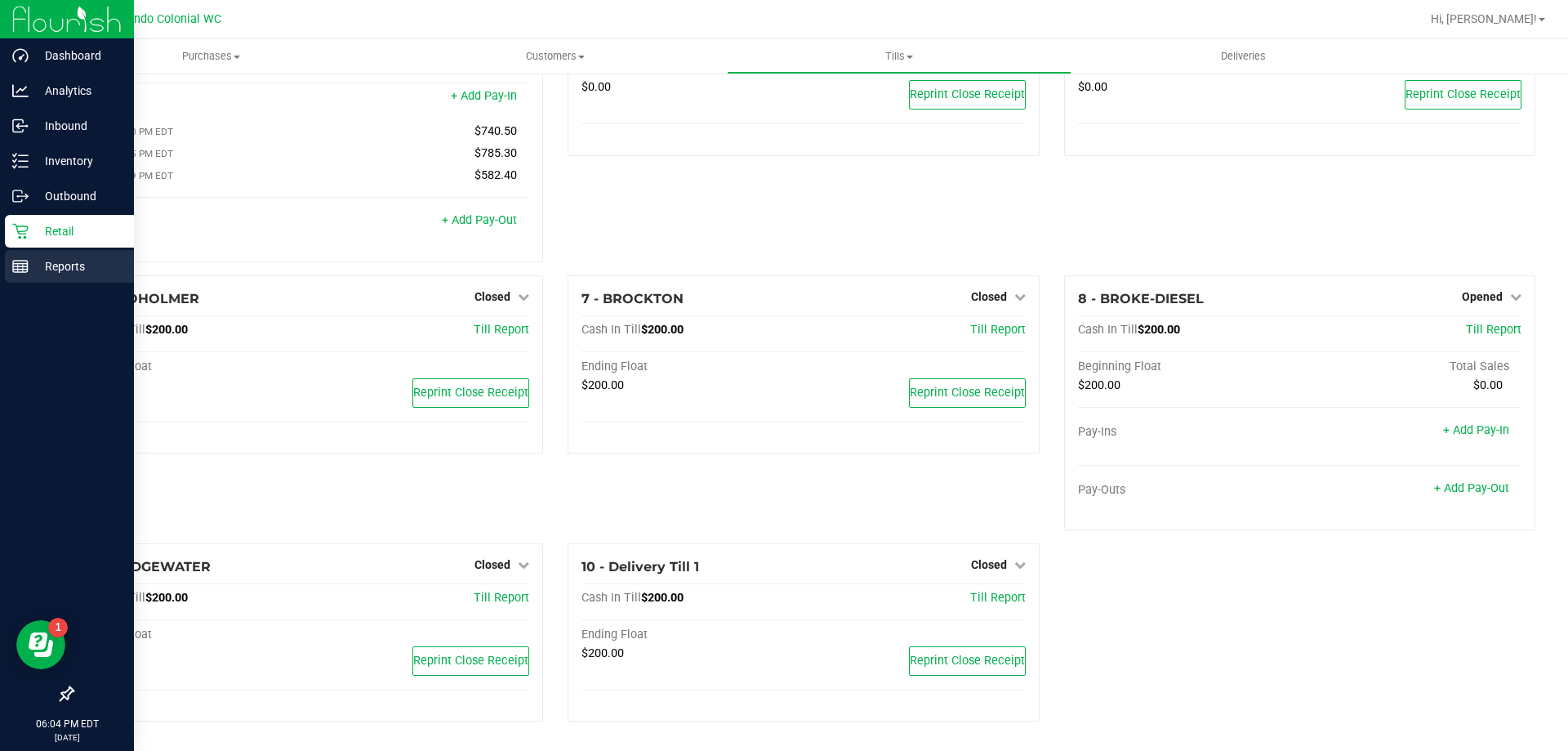
click at [23, 261] on icon at bounding box center [20, 266] width 16 height 16
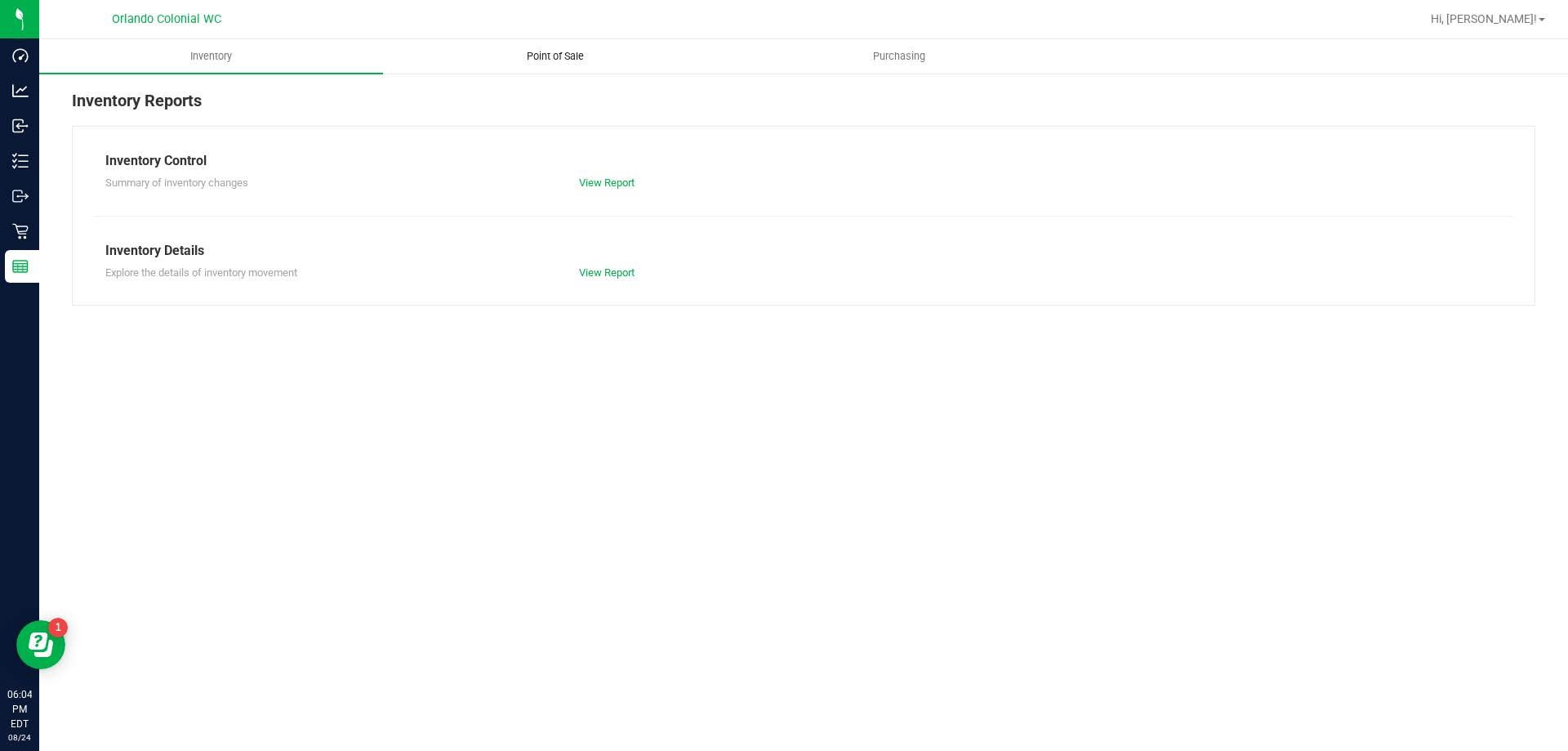
click at [566, 61] on span "Point of Sale" at bounding box center [555, 56] width 102 height 15
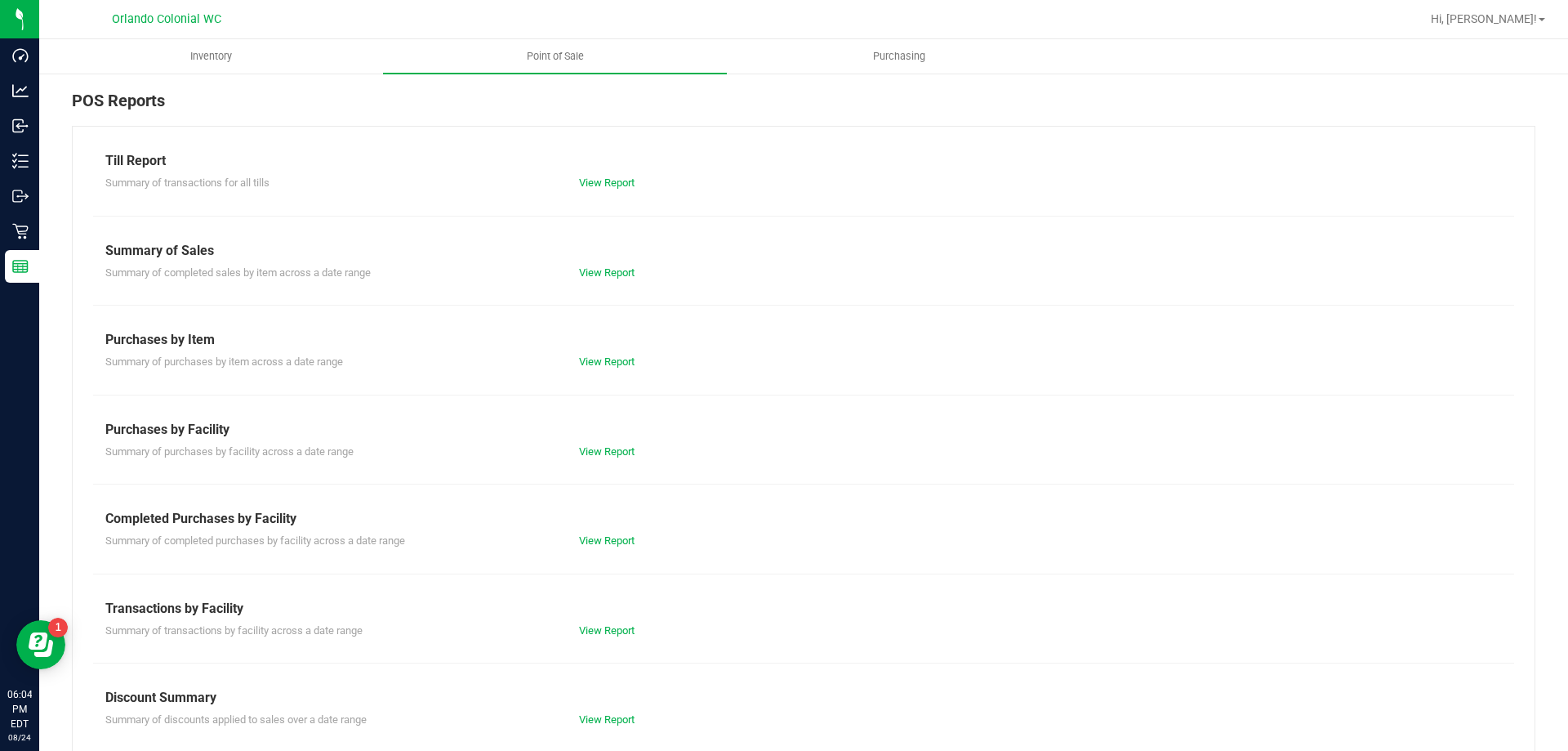
click at [580, 191] on div "View Report" at bounding box center [804, 183] width 474 height 16
click at [586, 178] on link "View Report" at bounding box center [606, 182] width 55 height 13
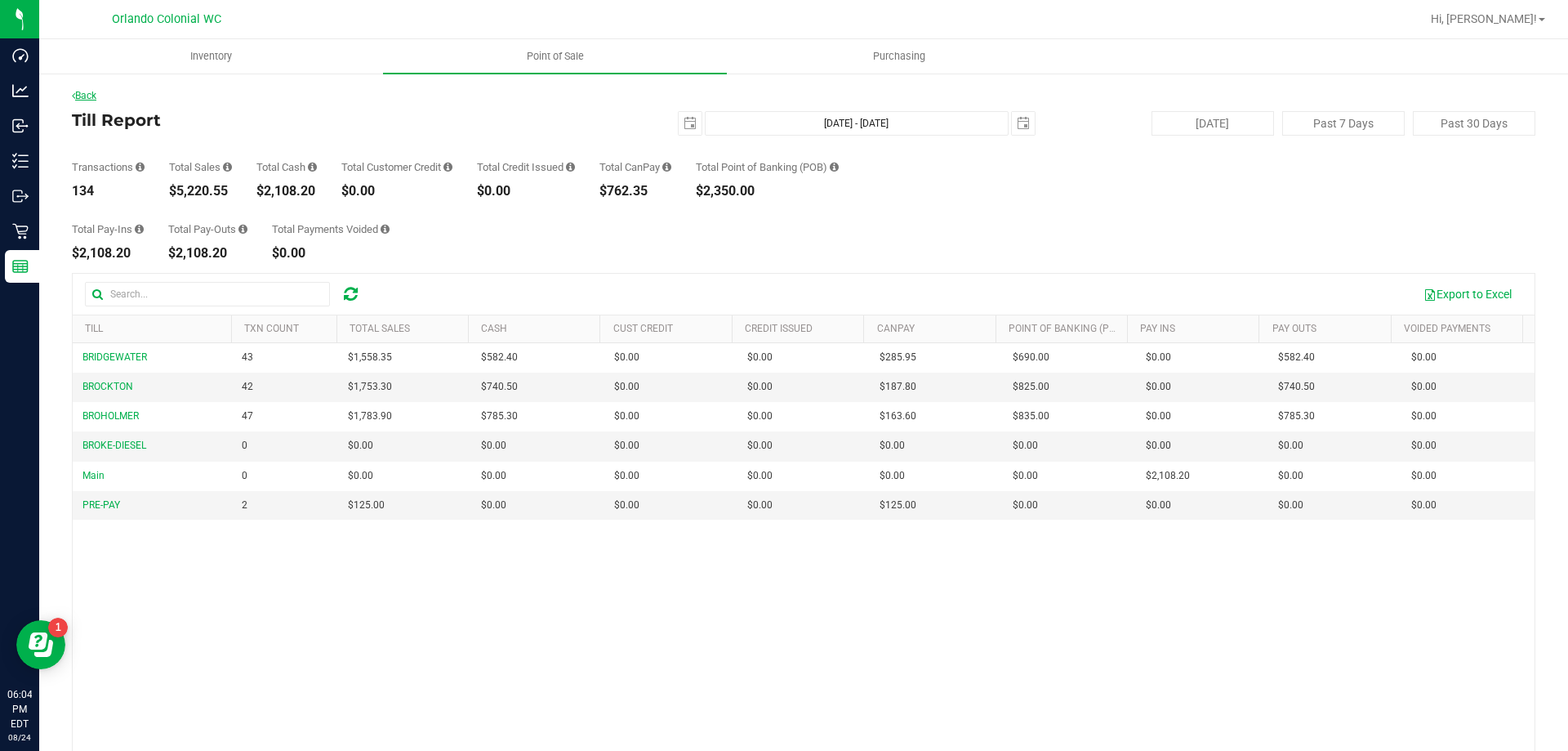
click at [91, 97] on link "Back" at bounding box center [83, 96] width 24 height 12
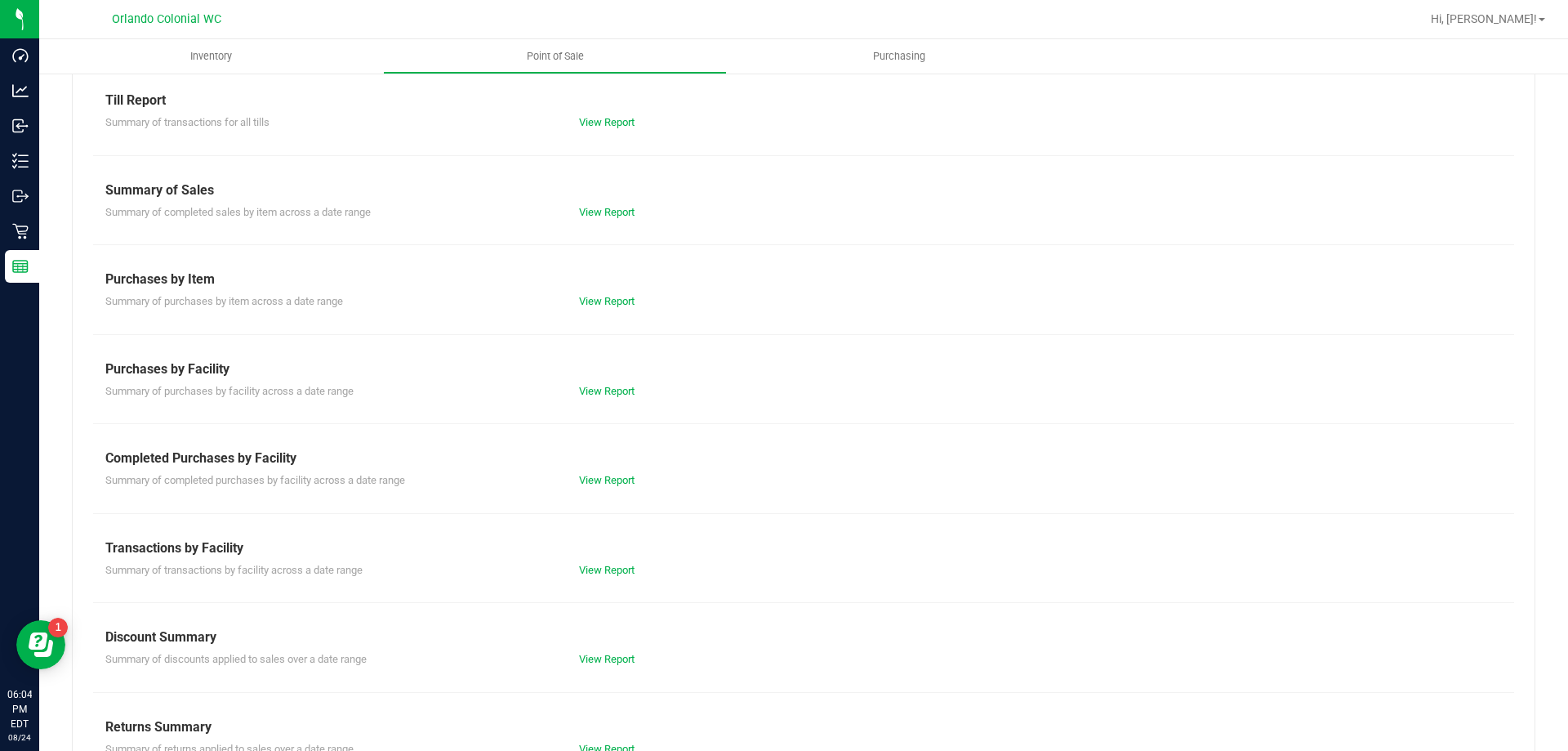
scroll to position [107, 0]
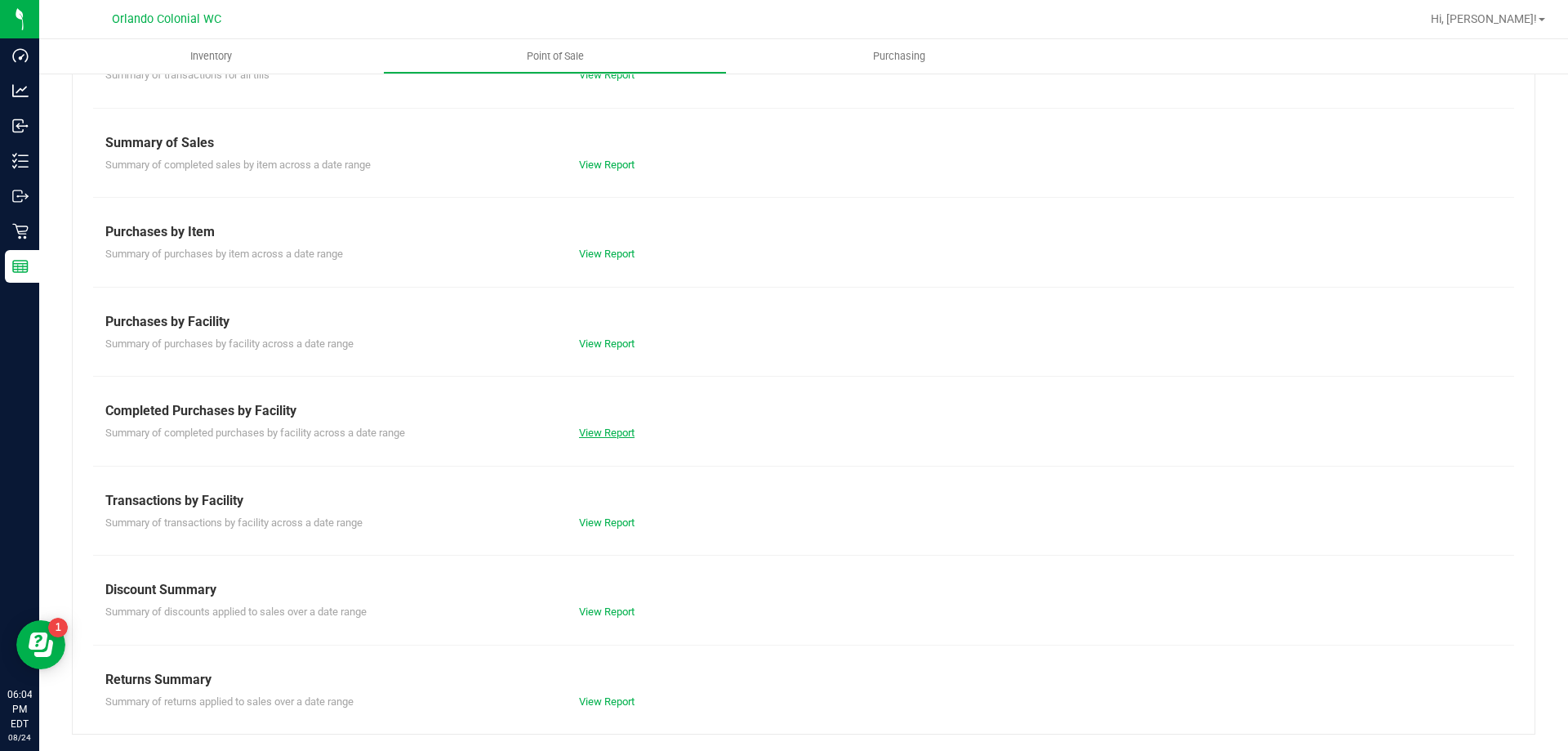
click at [579, 428] on div "View Report" at bounding box center [685, 433] width 237 height 16
click at [581, 431] on link "View Report" at bounding box center [606, 433] width 55 height 13
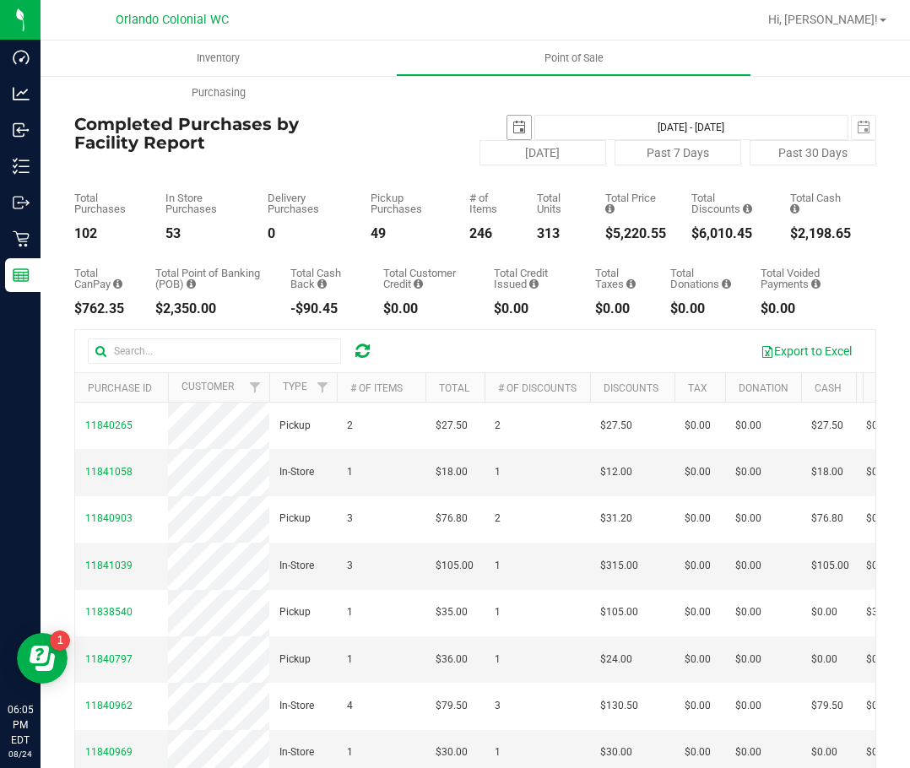
click at [513, 123] on span "select" at bounding box center [520, 128] width 14 height 14
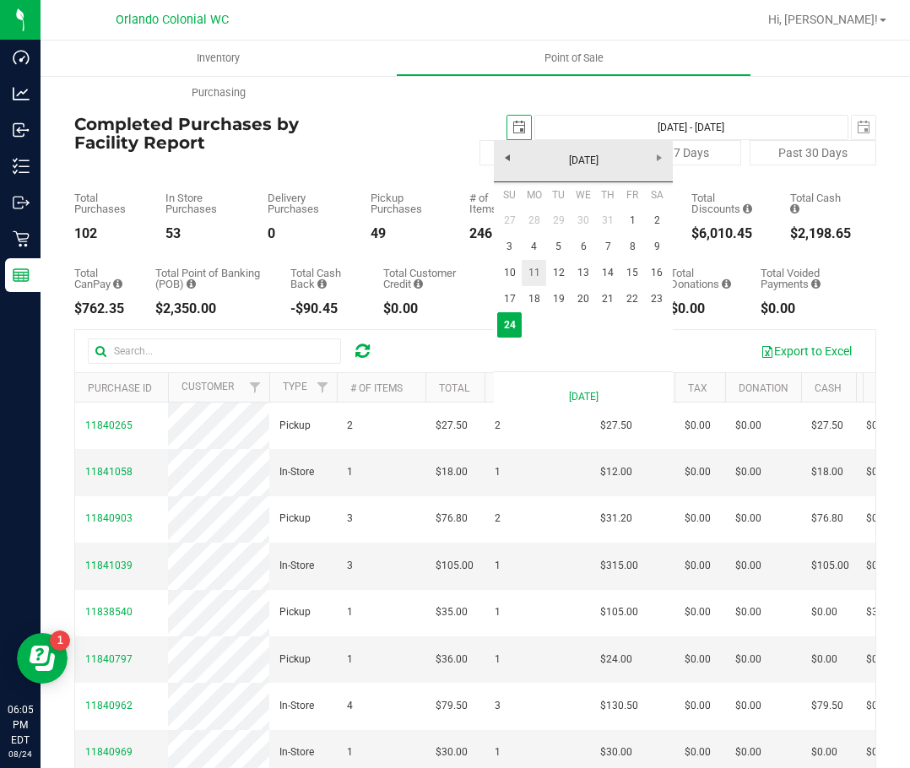
scroll to position [0, 42]
click at [631, 223] on link "1" at bounding box center [633, 221] width 24 height 26
type input "[DATE]"
type input "[DATE] - [DATE]"
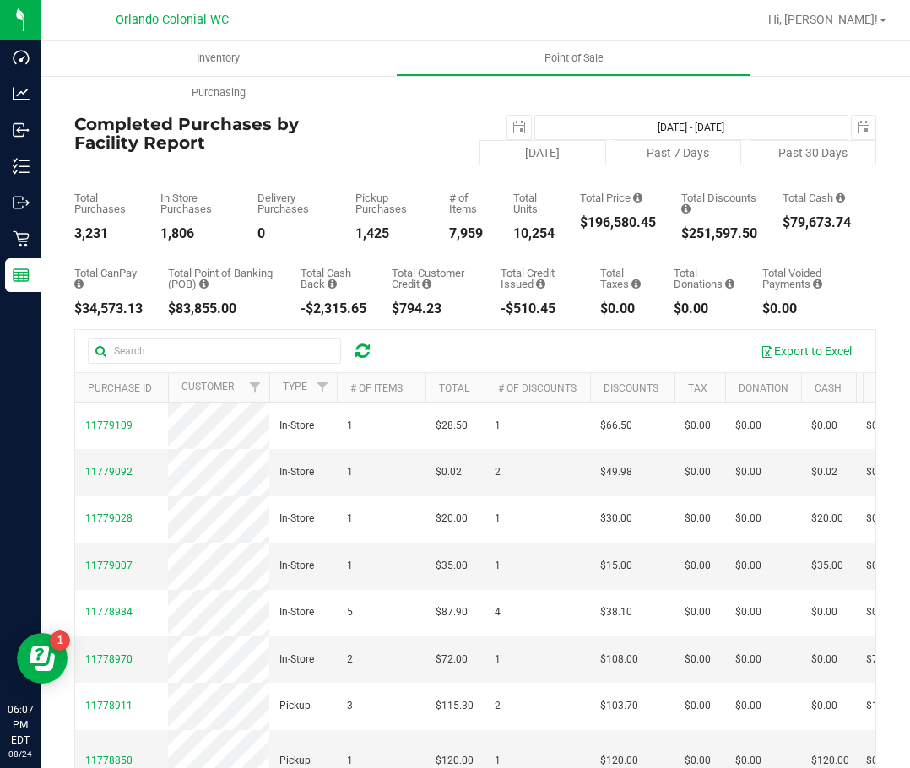
click at [779, 314] on div "$0.00" at bounding box center [806, 309] width 89 height 14
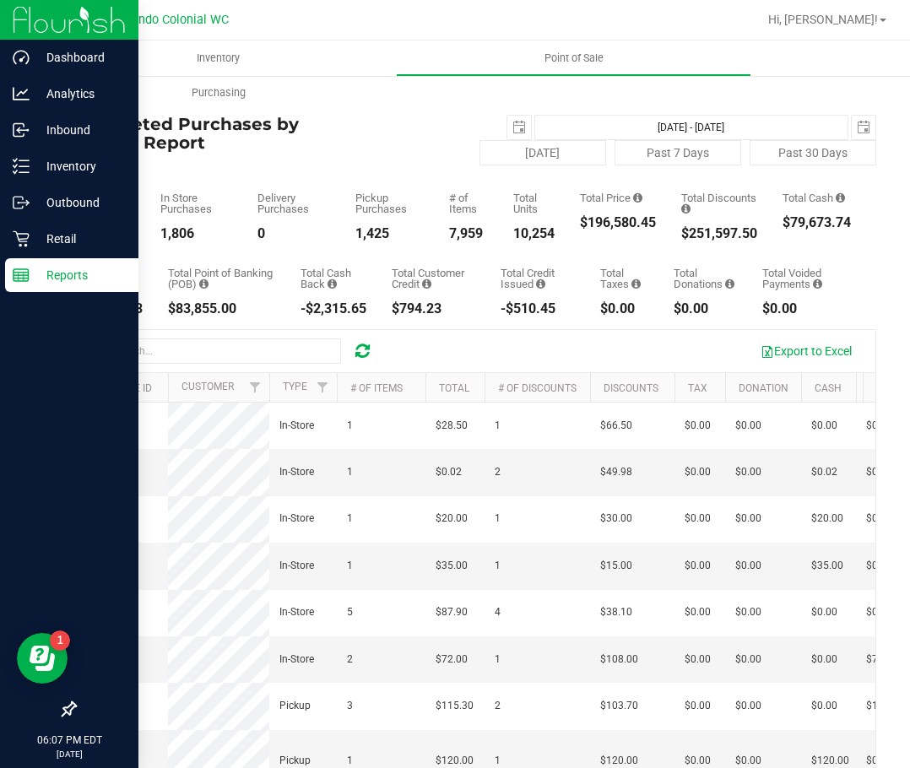
click at [76, 277] on p "Reports" at bounding box center [80, 275] width 101 height 20
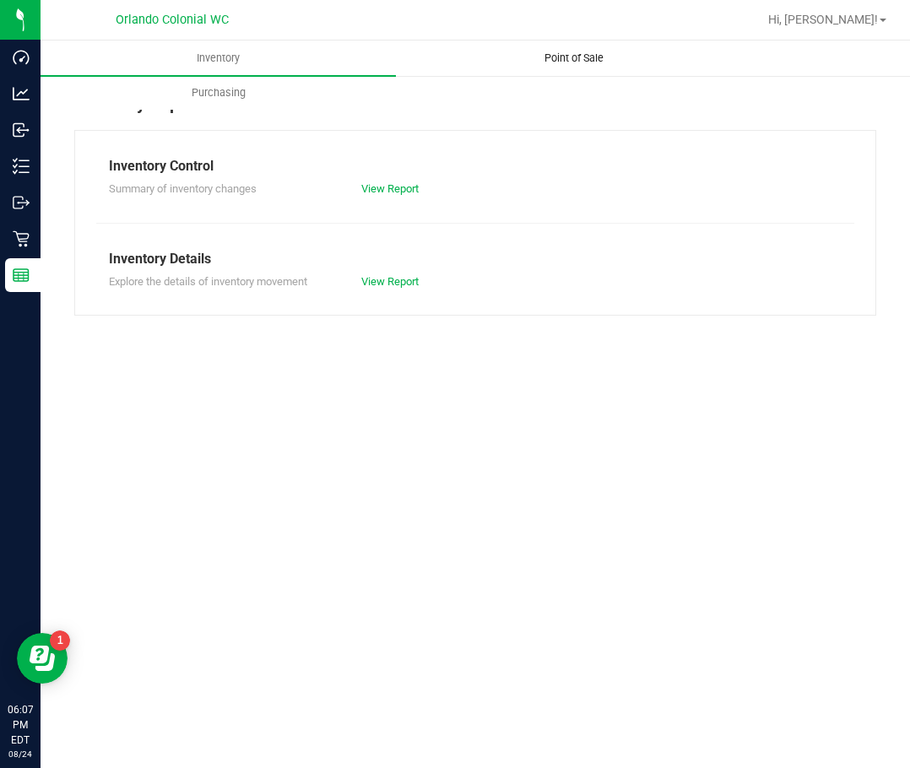
click at [542, 62] on span "Point of Sale" at bounding box center [574, 58] width 105 height 15
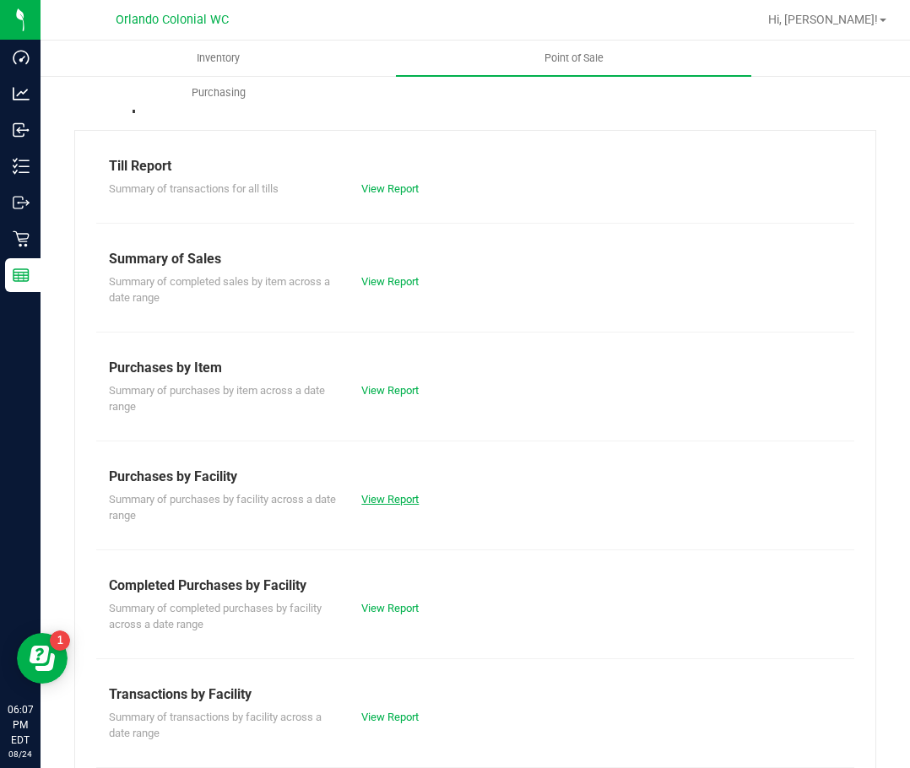
click at [382, 505] on link "View Report" at bounding box center [389, 499] width 57 height 13
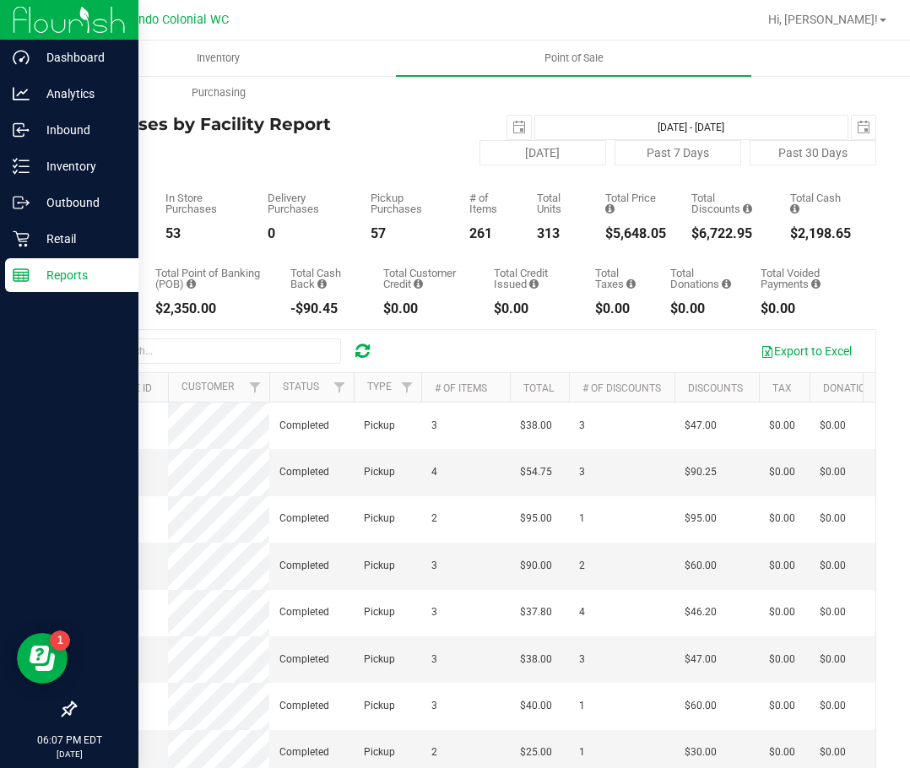
click at [25, 277] on icon at bounding box center [21, 275] width 17 height 17
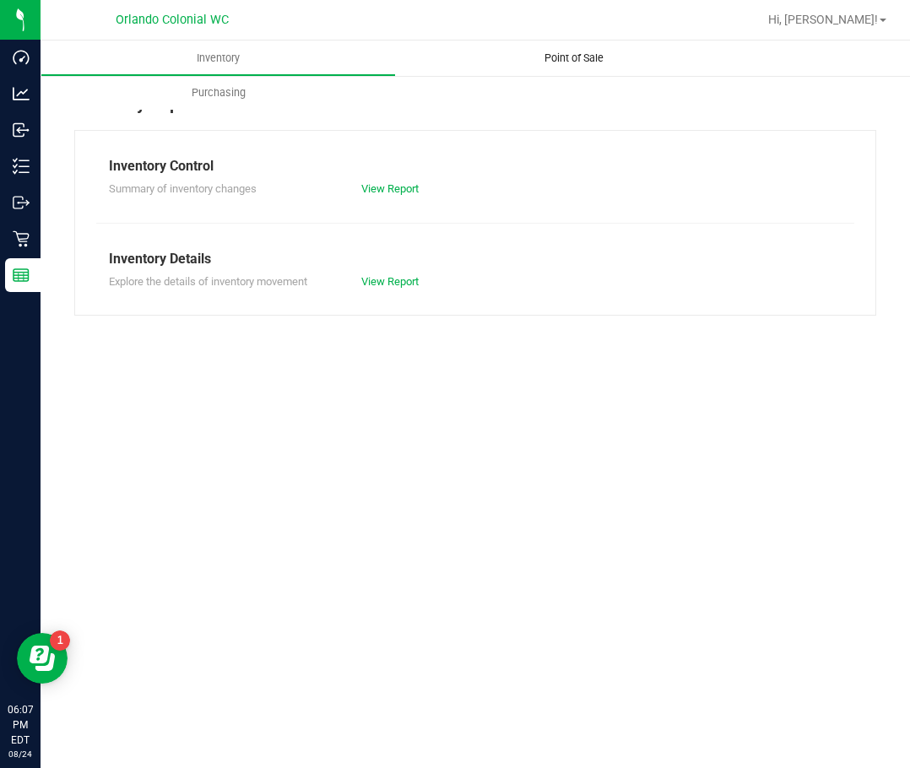
click at [570, 63] on span "Point of Sale" at bounding box center [574, 58] width 105 height 15
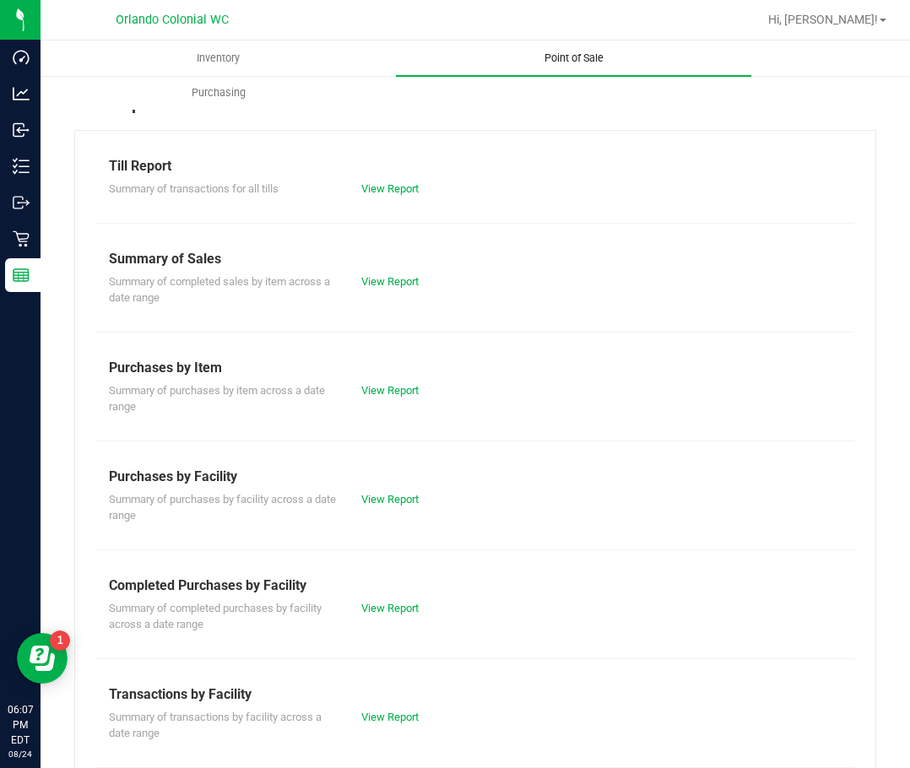
click at [572, 49] on uib-tab-heading "Point of Sale" at bounding box center [573, 58] width 355 height 35
click at [388, 714] on link "View Report" at bounding box center [389, 717] width 57 height 13
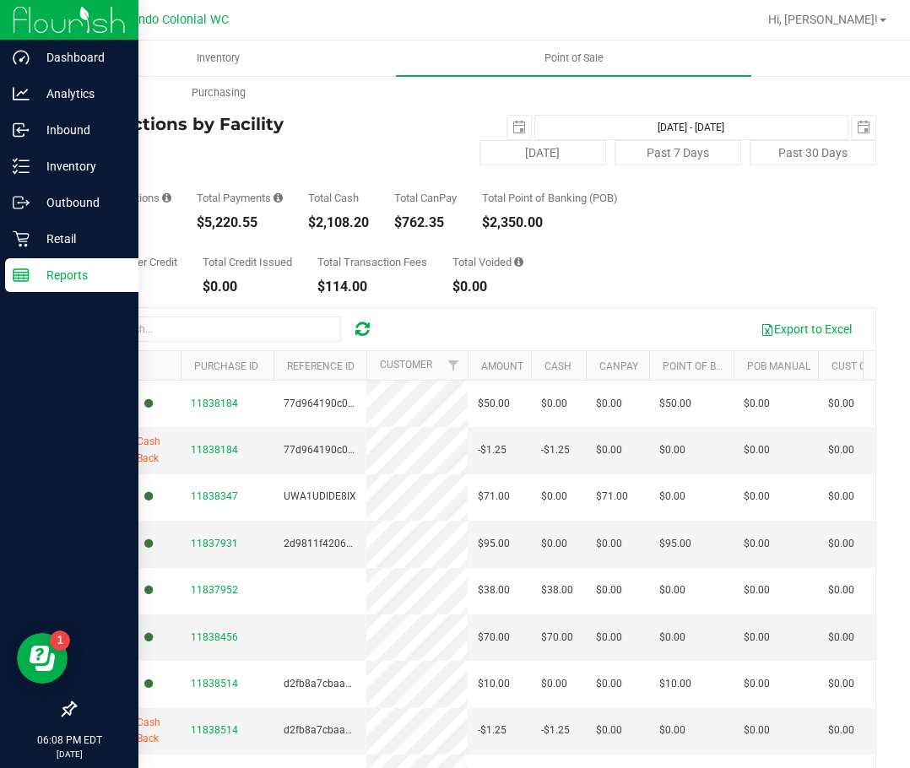
click at [57, 279] on p "Reports" at bounding box center [80, 275] width 101 height 20
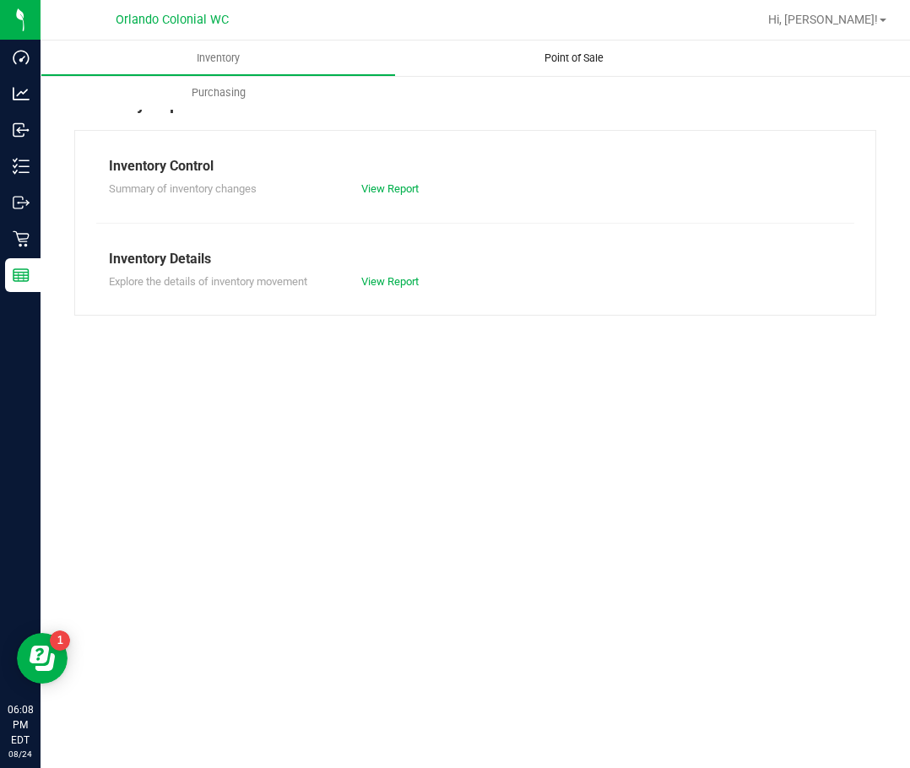
click at [542, 55] on span "Point of Sale" at bounding box center [574, 58] width 105 height 15
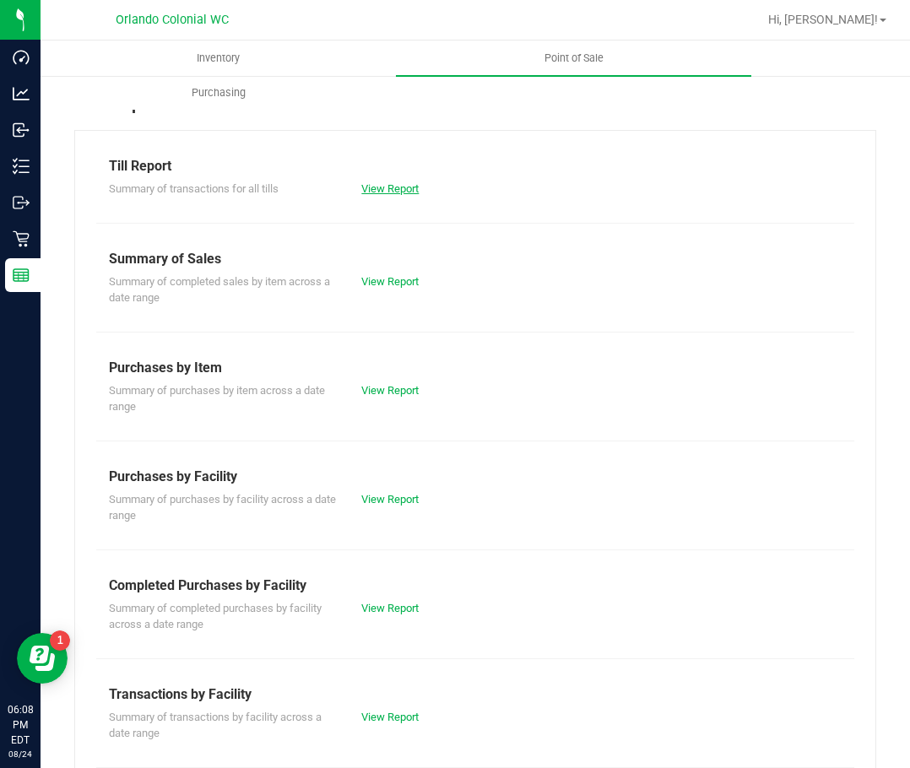
click at [388, 183] on link "View Report" at bounding box center [389, 188] width 57 height 13
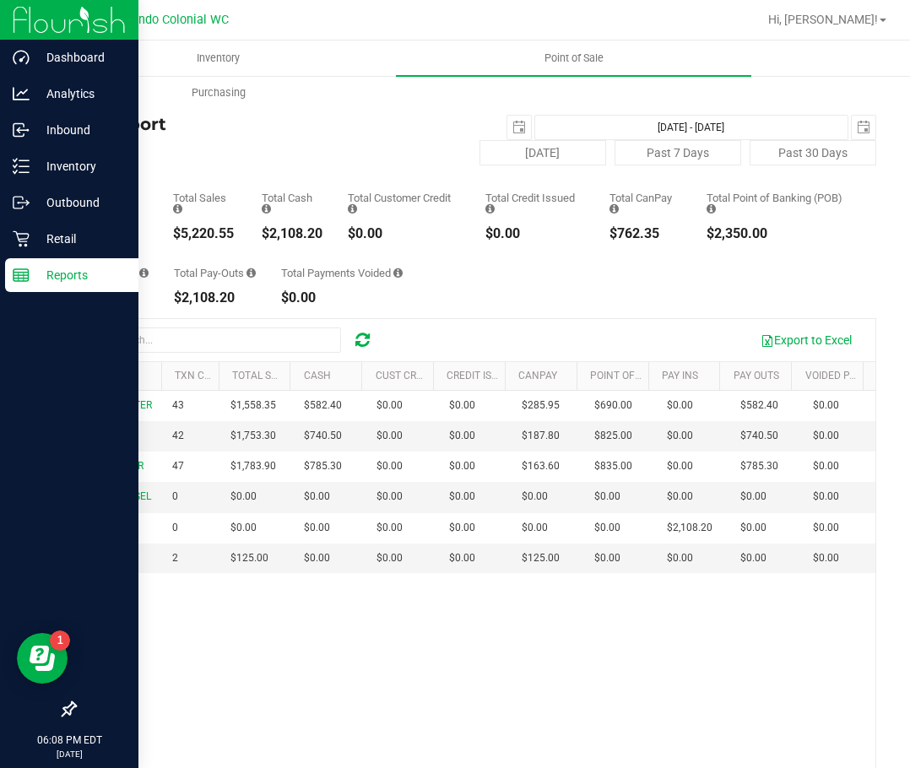
click at [29, 285] on div "Reports" at bounding box center [71, 275] width 133 height 34
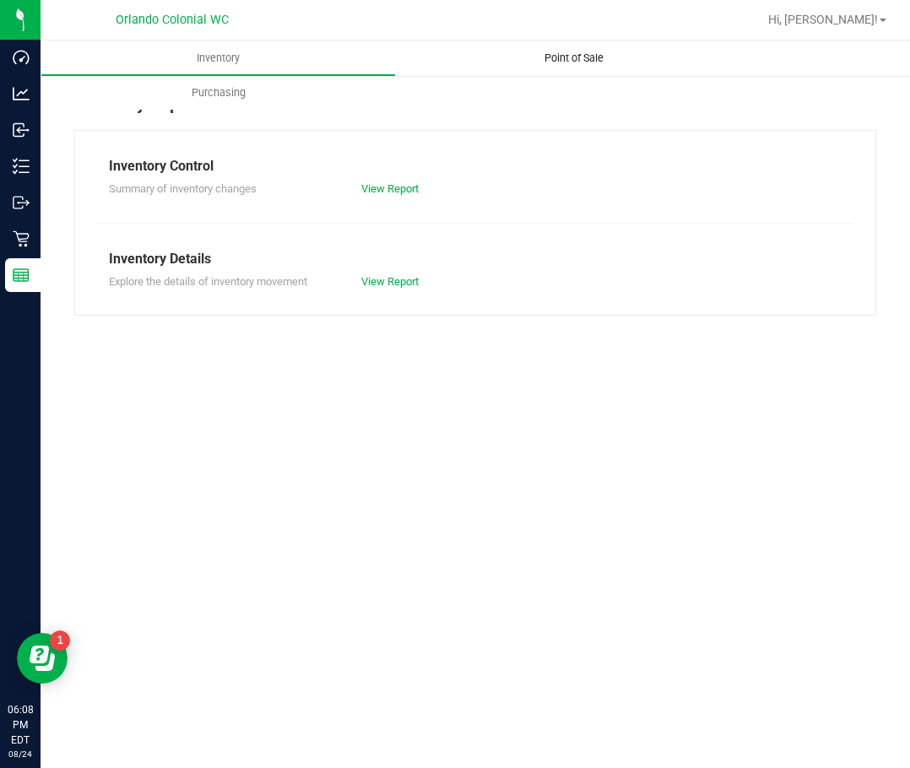
click at [544, 58] on span "Point of Sale" at bounding box center [574, 58] width 105 height 15
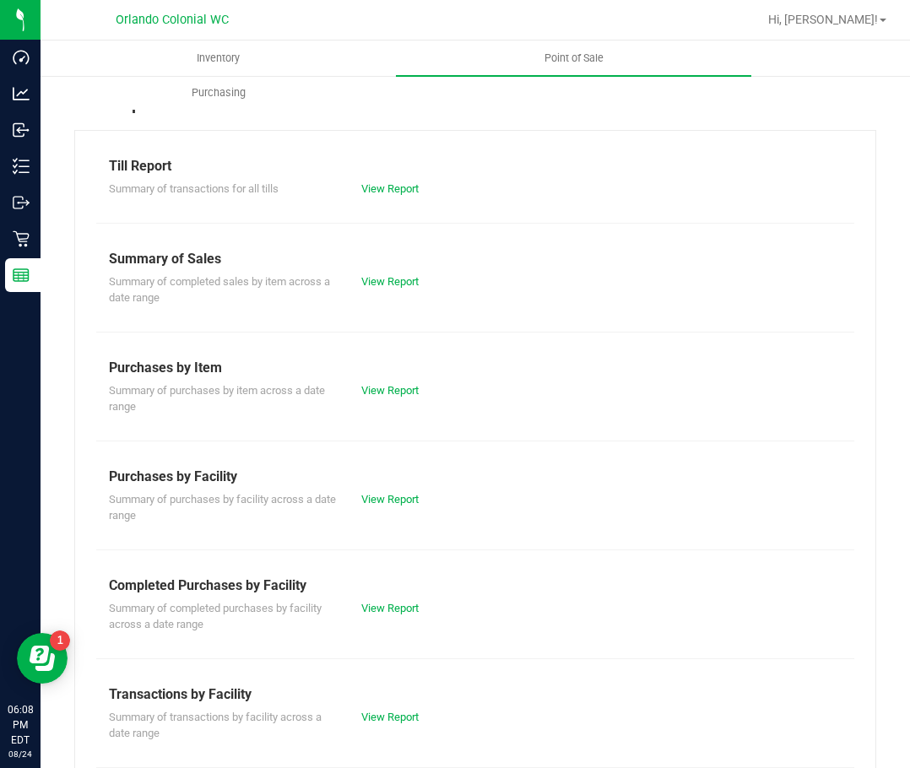
click at [394, 593] on div "Completed Purchases by Facility" at bounding box center [475, 586] width 733 height 20
click at [391, 605] on link "View Report" at bounding box center [389, 608] width 57 height 13
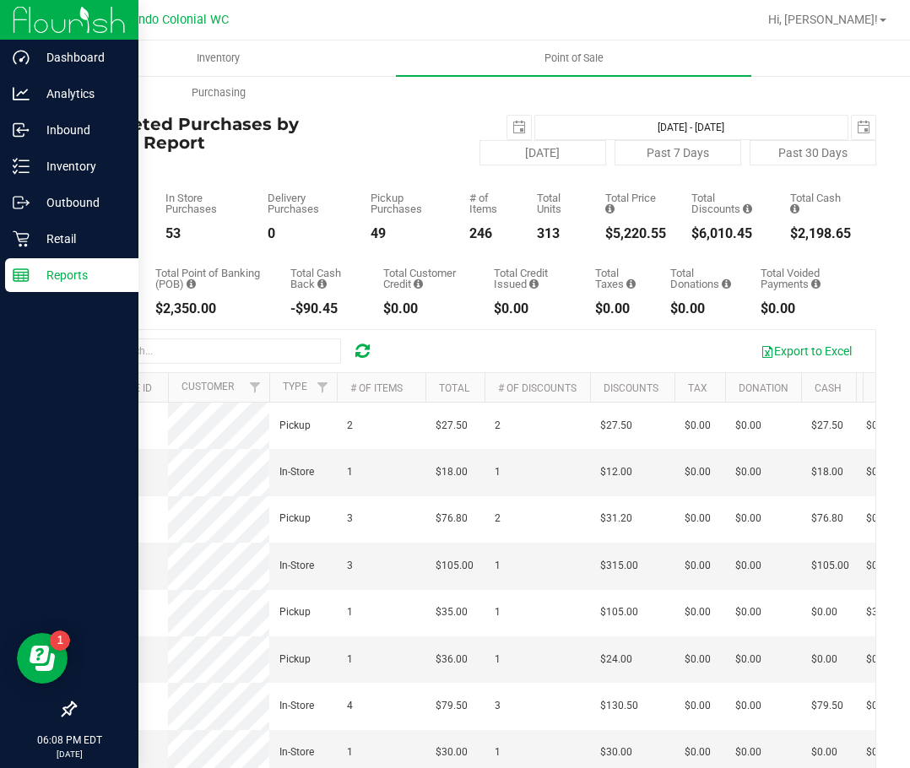
click at [40, 285] on div "Reports" at bounding box center [71, 275] width 133 height 34
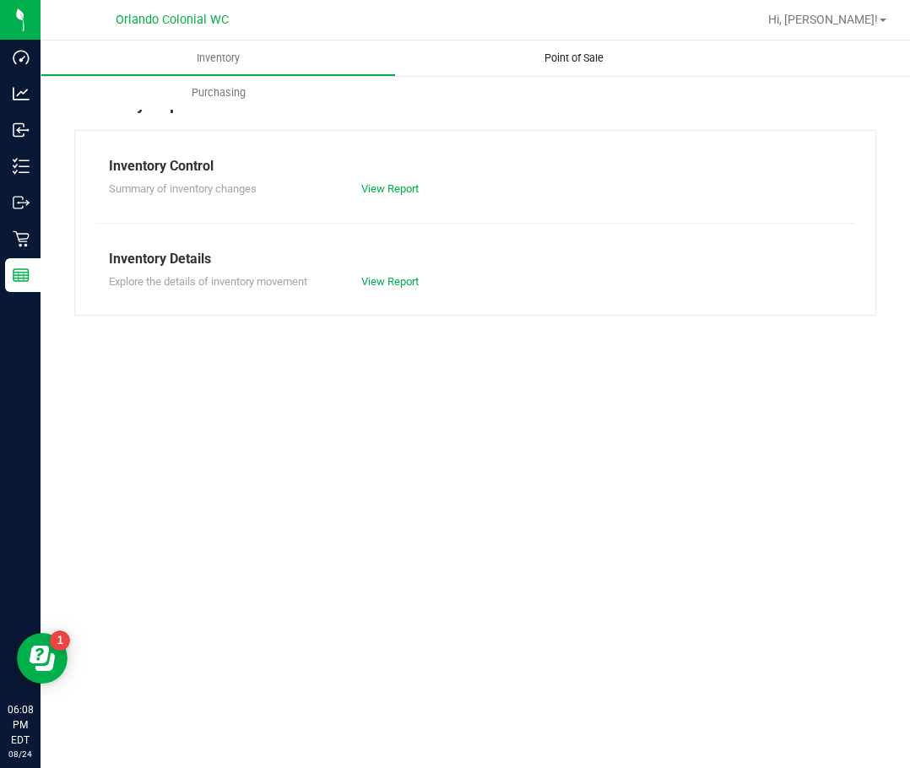
click at [569, 55] on span "Point of Sale" at bounding box center [574, 58] width 105 height 15
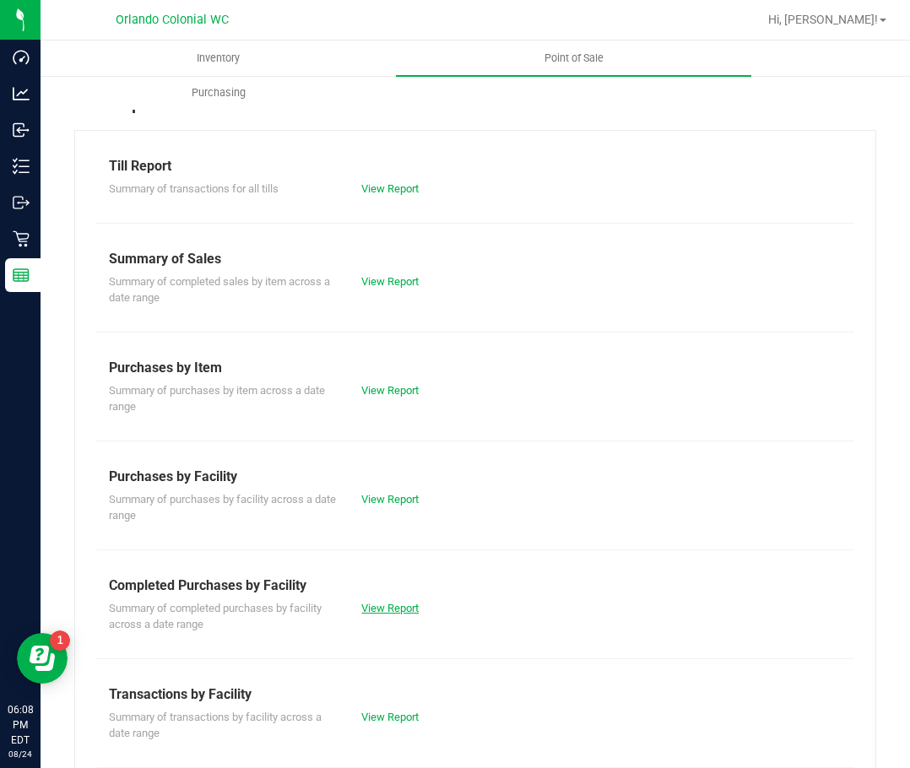
click at [399, 609] on link "View Report" at bounding box center [389, 608] width 57 height 13
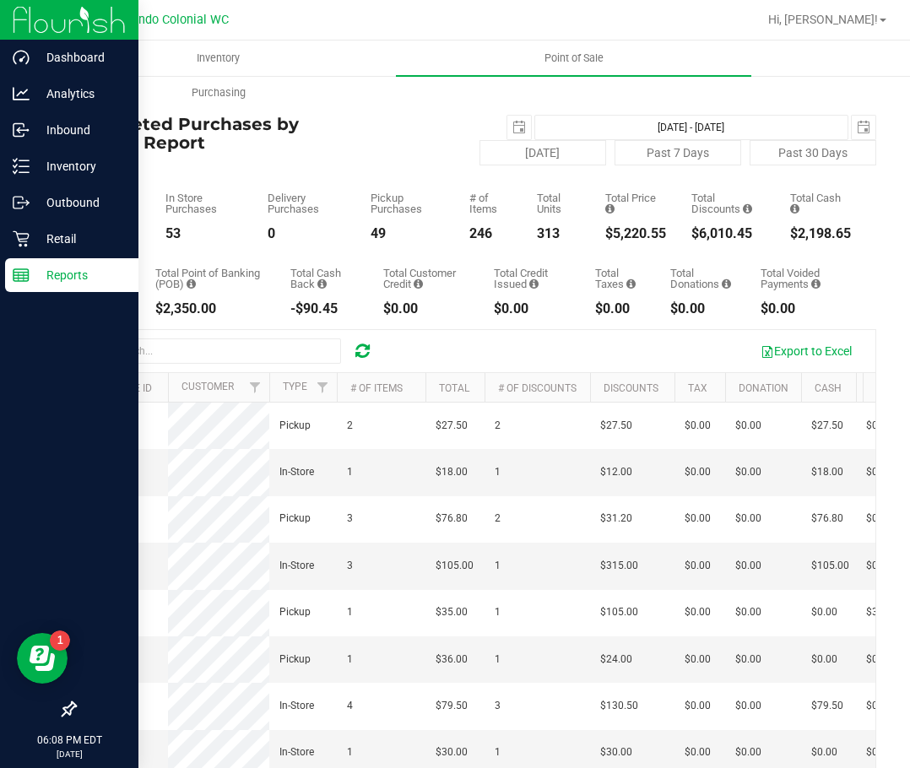
click at [24, 269] on icon at bounding box center [21, 275] width 17 height 17
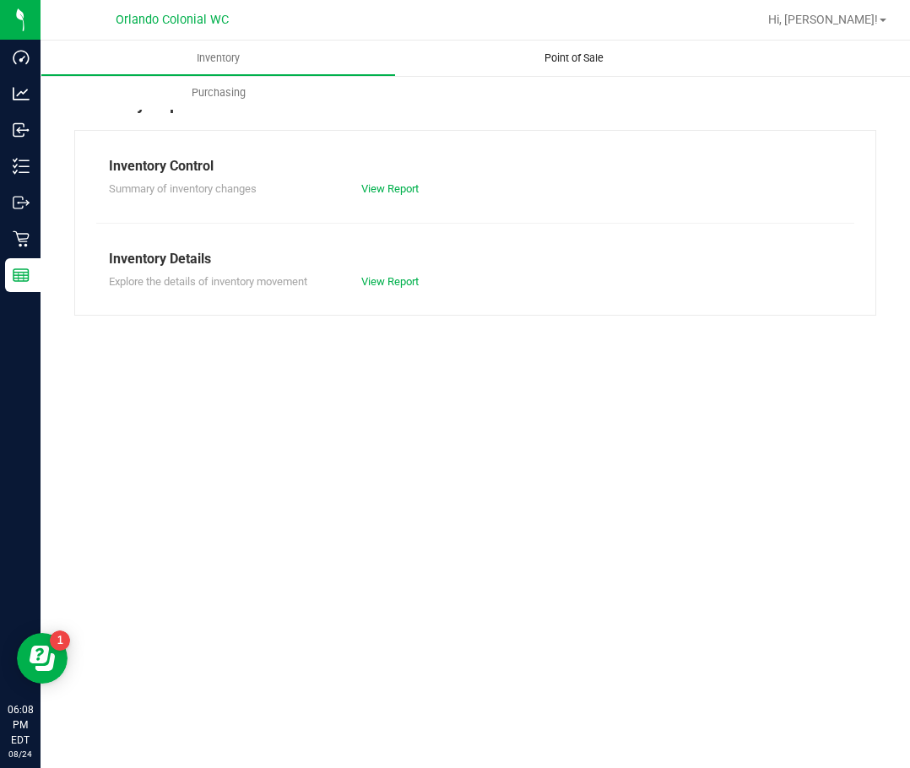
click at [561, 57] on span "Point of Sale" at bounding box center [574, 58] width 105 height 15
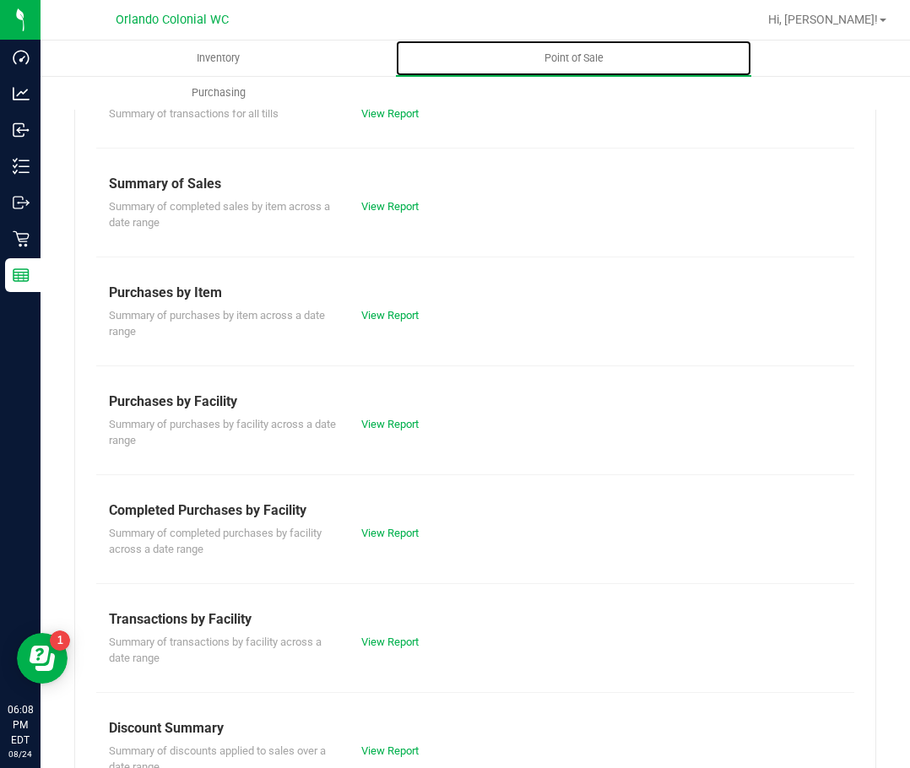
scroll to position [169, 0]
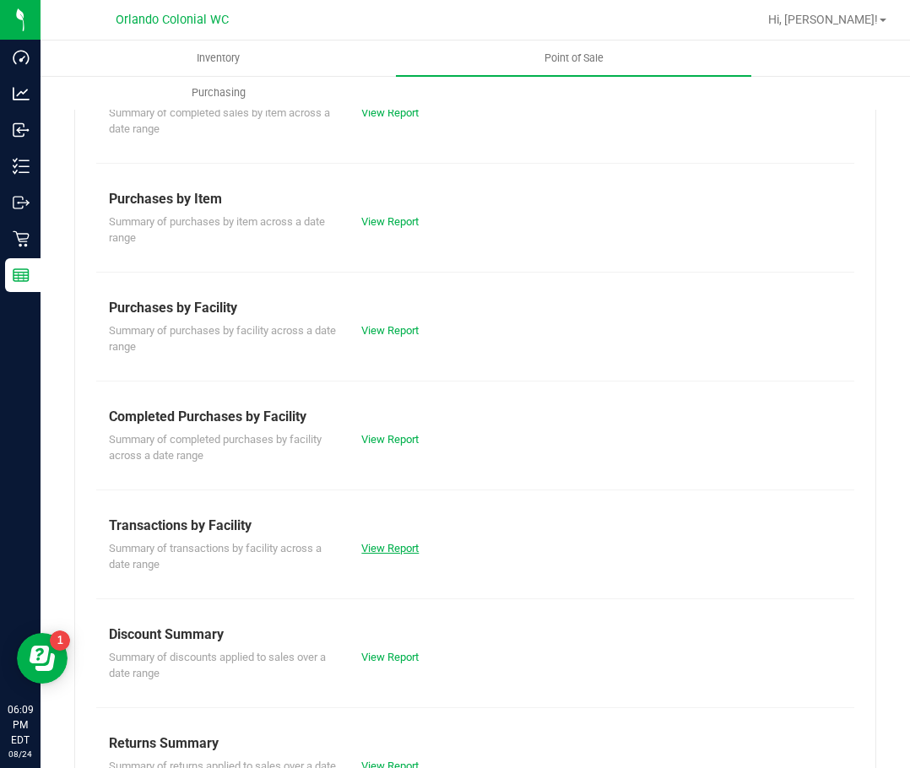
click at [387, 545] on link "View Report" at bounding box center [389, 548] width 57 height 13
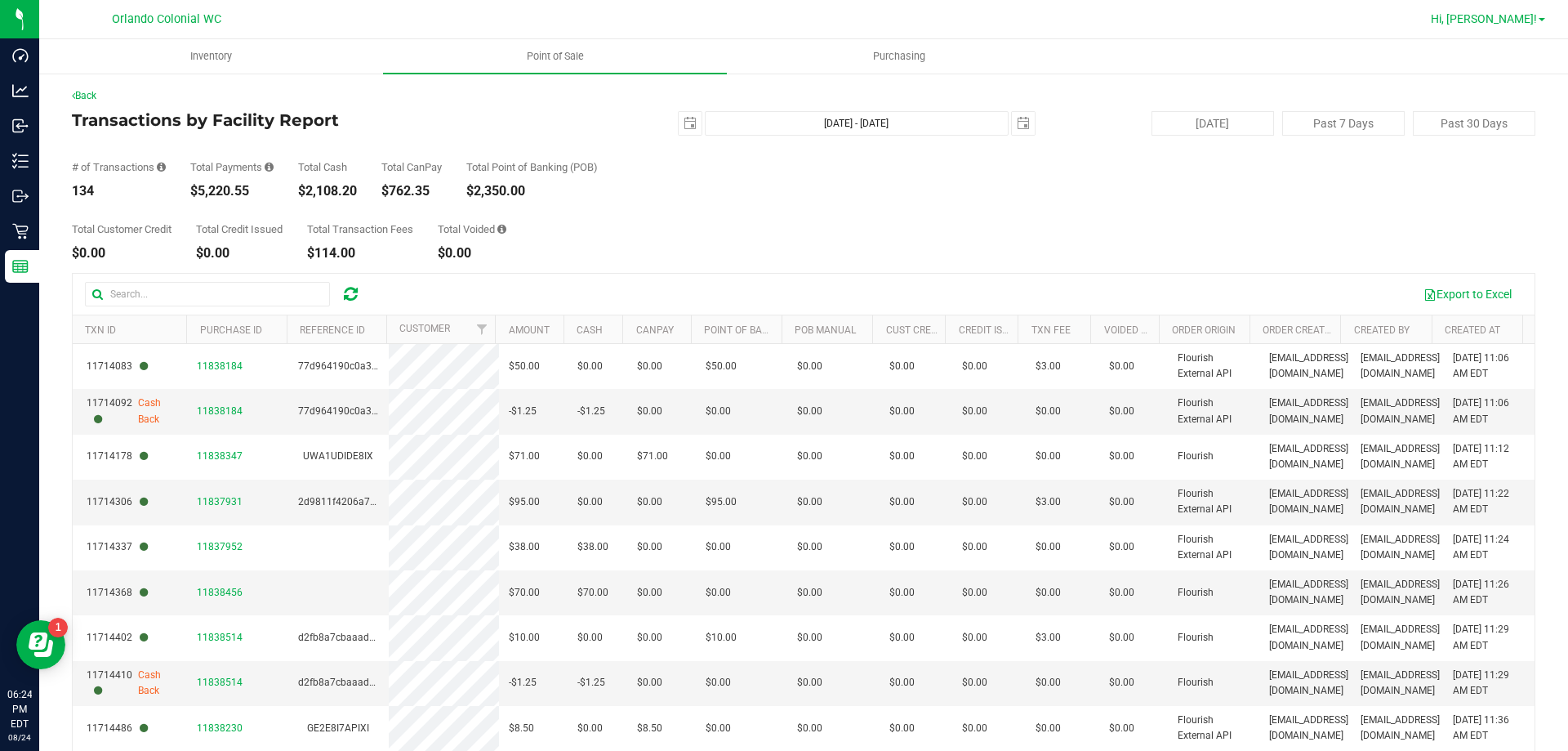
click at [1535, 15] on span "Hi, [PERSON_NAME]!" at bounding box center [1484, 19] width 106 height 14
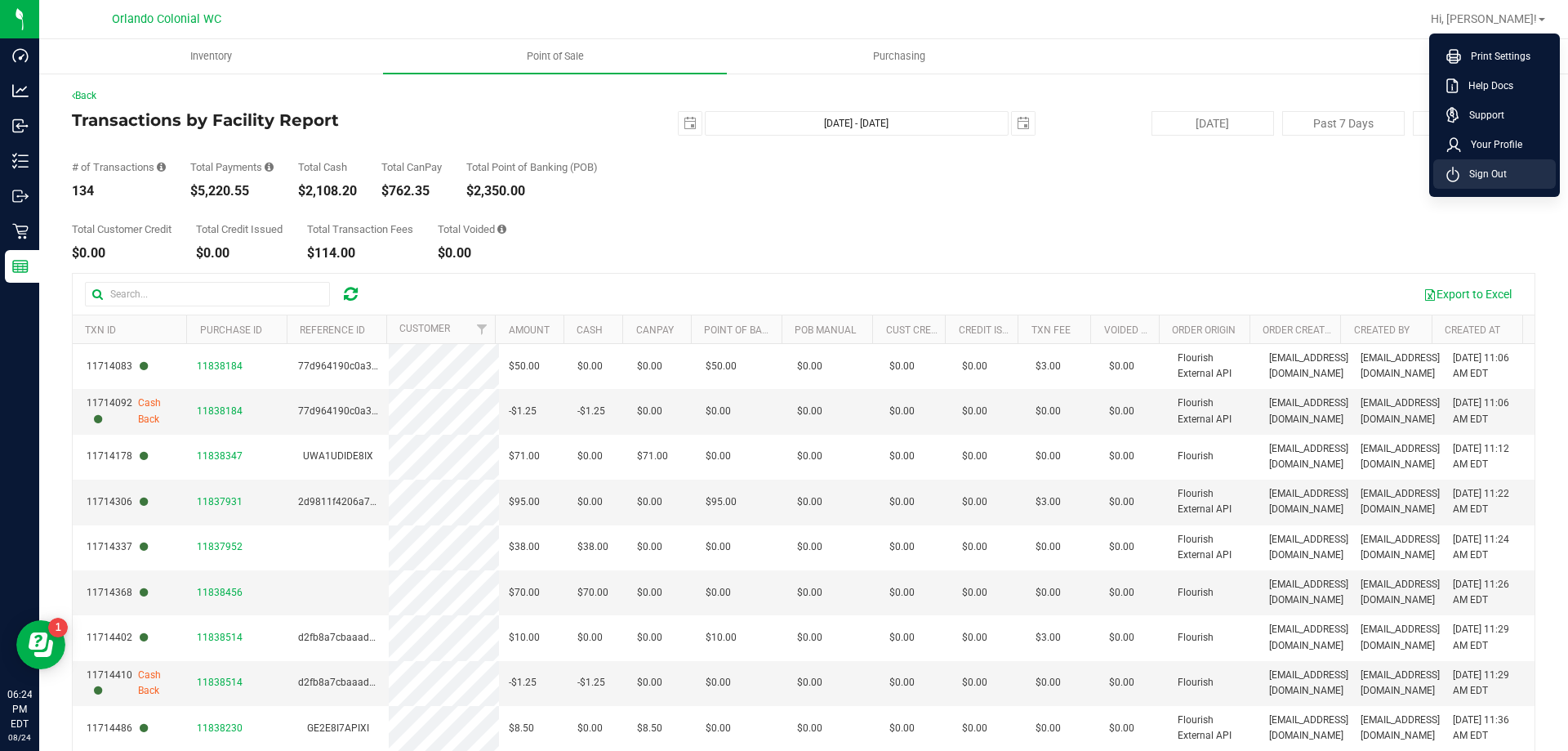
click at [1523, 172] on li "Sign Out" at bounding box center [1494, 174] width 123 height 29
